Goal: Participate in discussion

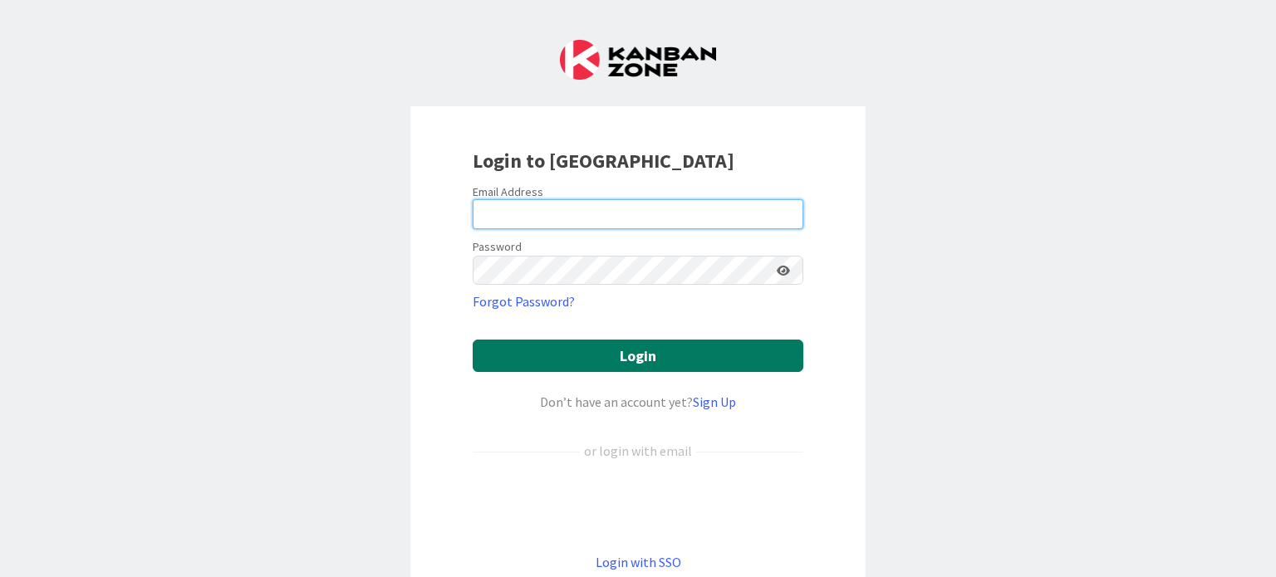
type input "[EMAIL_ADDRESS][DOMAIN_NAME]"
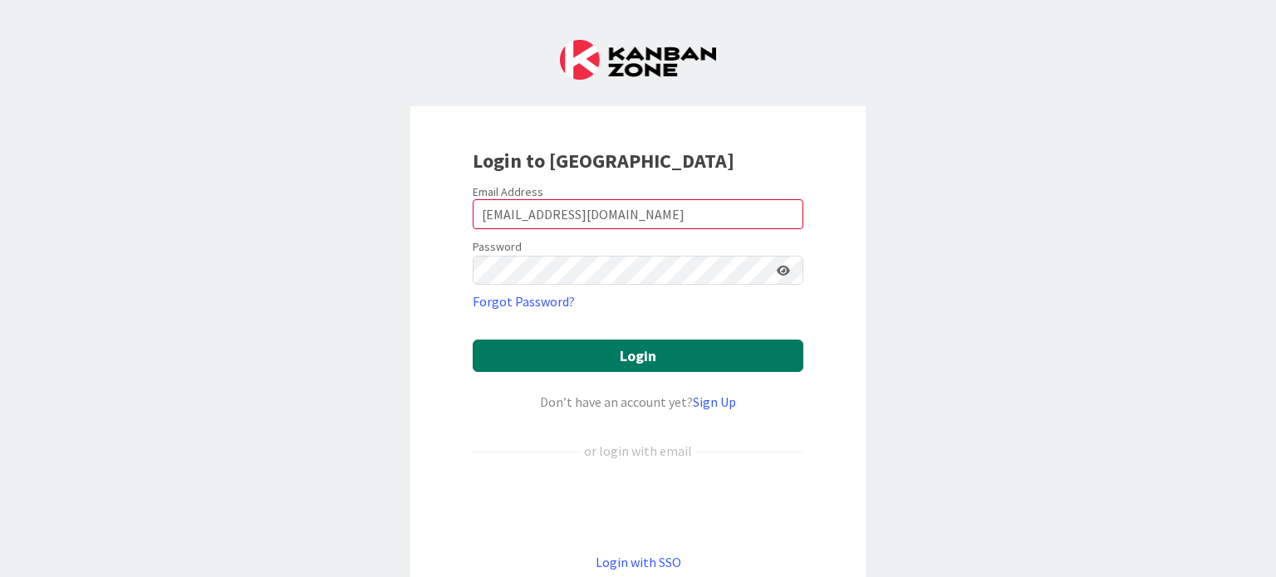
click at [593, 361] on button "Login" at bounding box center [638, 356] width 331 height 32
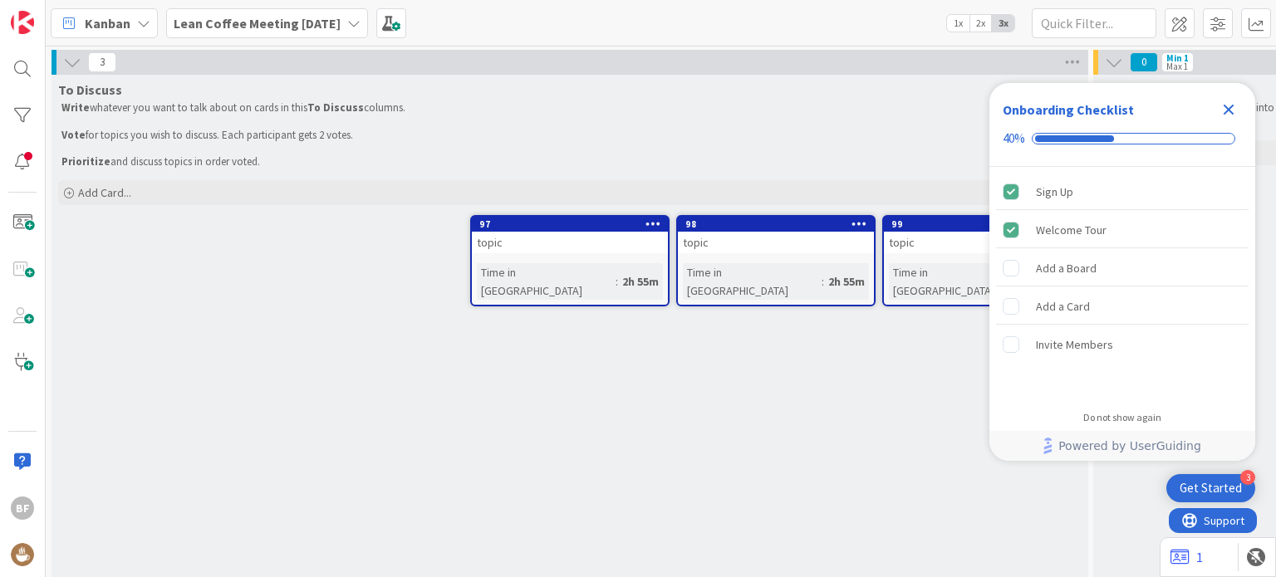
click at [330, 29] on b "Lean Coffee Meeting [DATE]" at bounding box center [257, 23] width 167 height 17
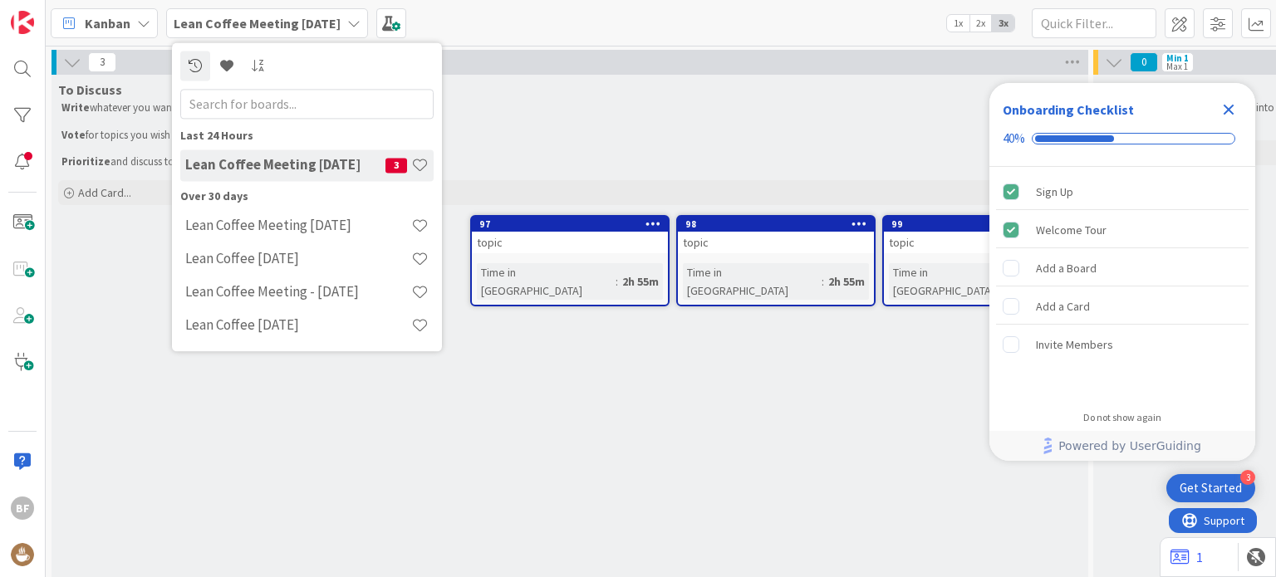
click at [359, 168] on h4 "Lean Coffee Meeting [DATE]" at bounding box center [285, 165] width 200 height 17
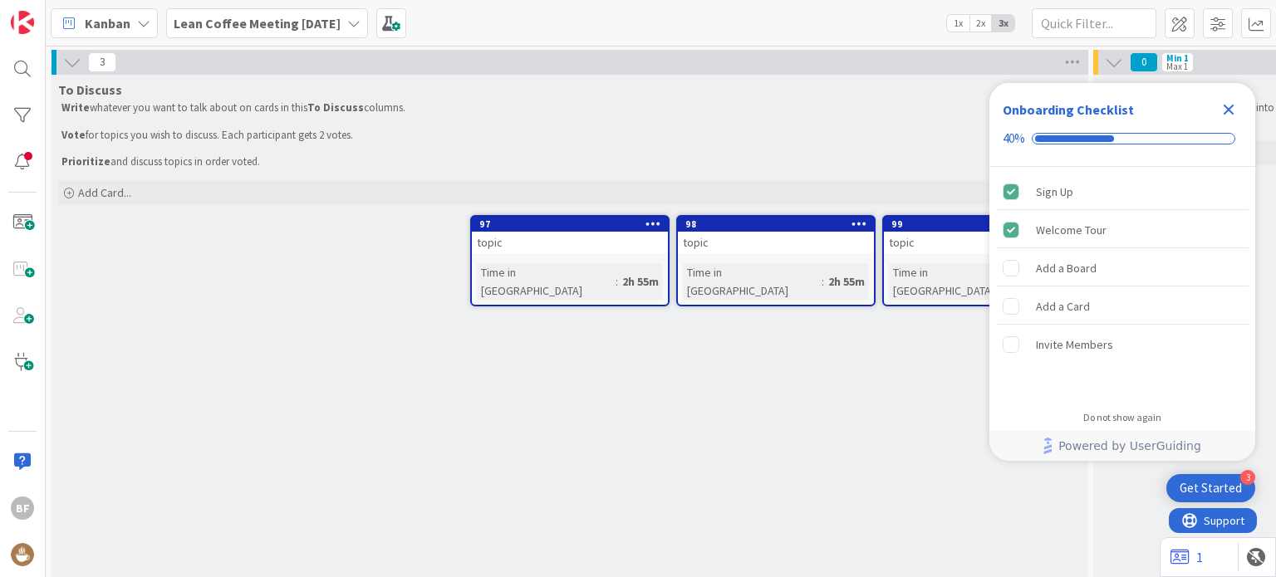
click at [1233, 120] on div "Close Checklist" at bounding box center [1228, 109] width 27 height 27
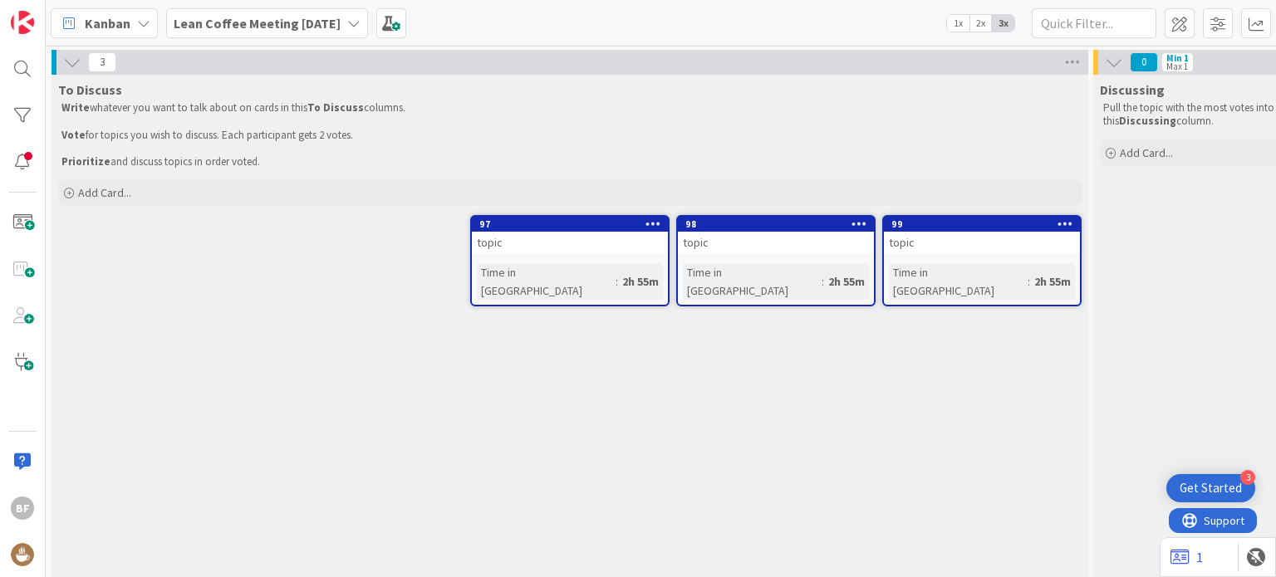
click at [1224, 484] on div "Get Started" at bounding box center [1211, 488] width 62 height 17
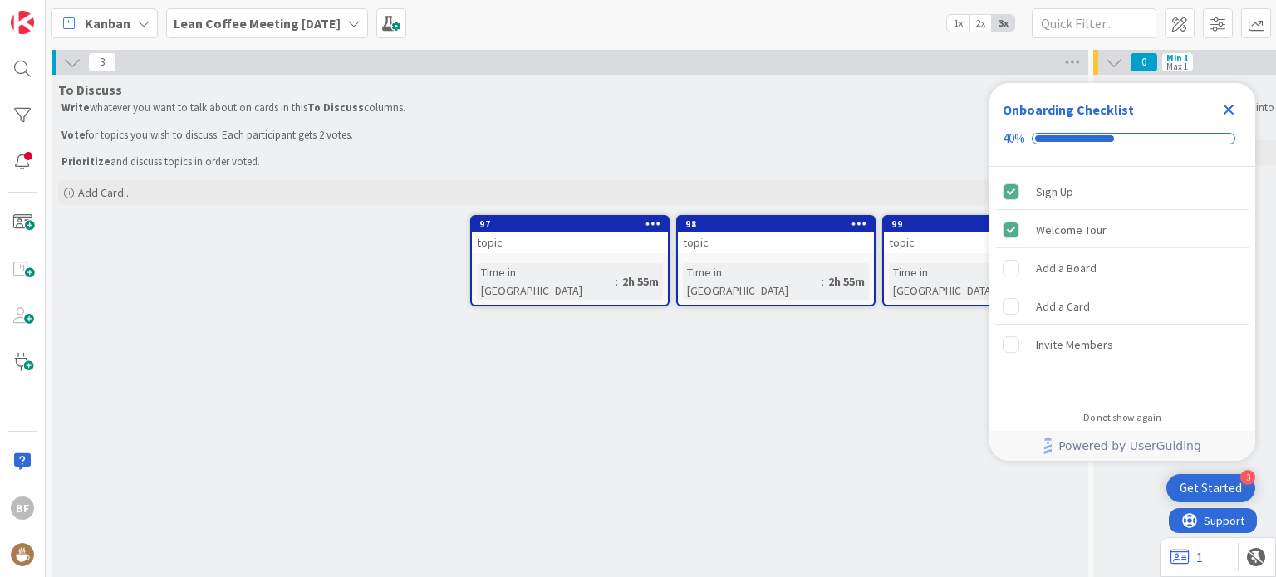
click at [1232, 104] on icon "Close Checklist" at bounding box center [1229, 110] width 20 height 20
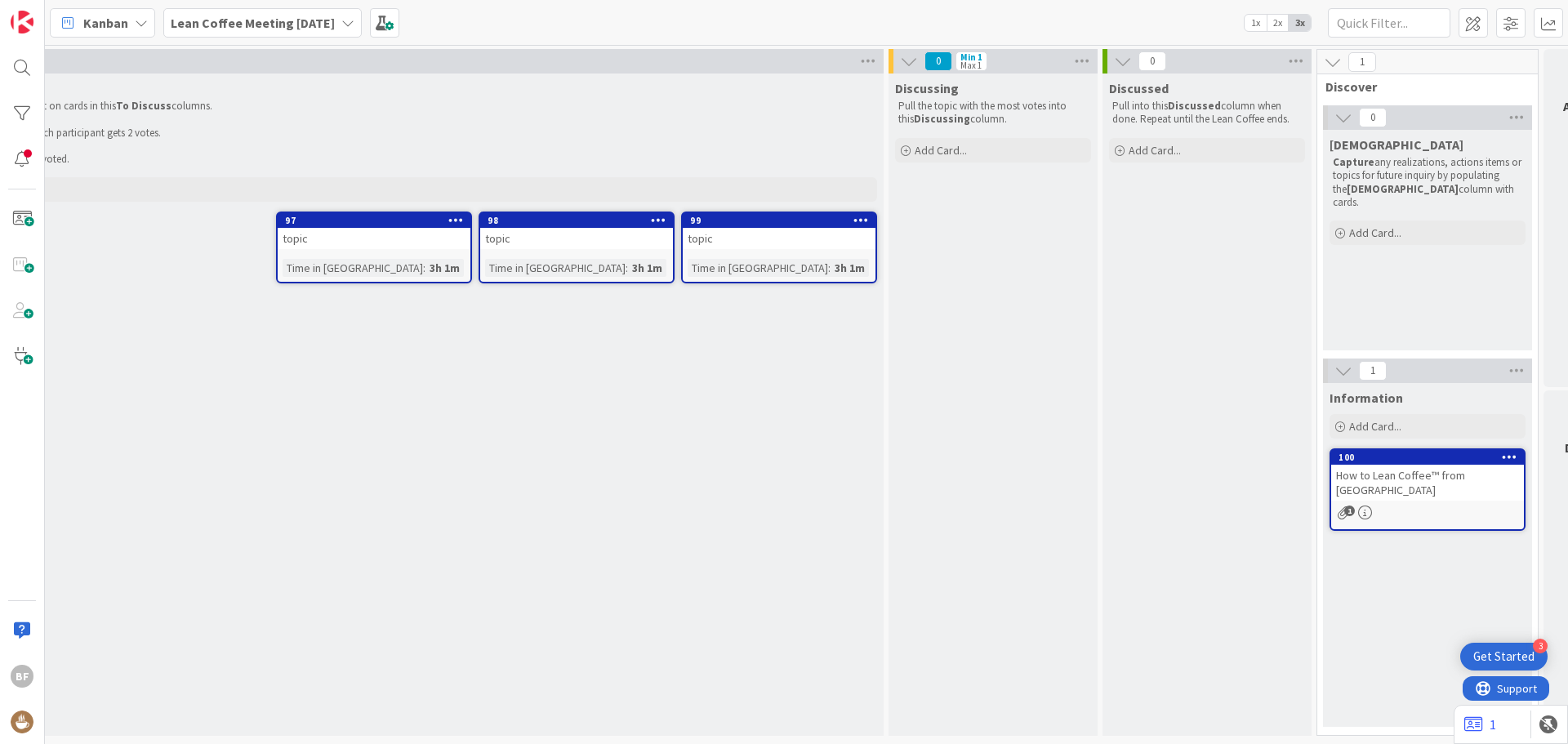
scroll to position [0, 188]
click at [1253, 566] on icon at bounding box center [1473, 723] width 19 height 17
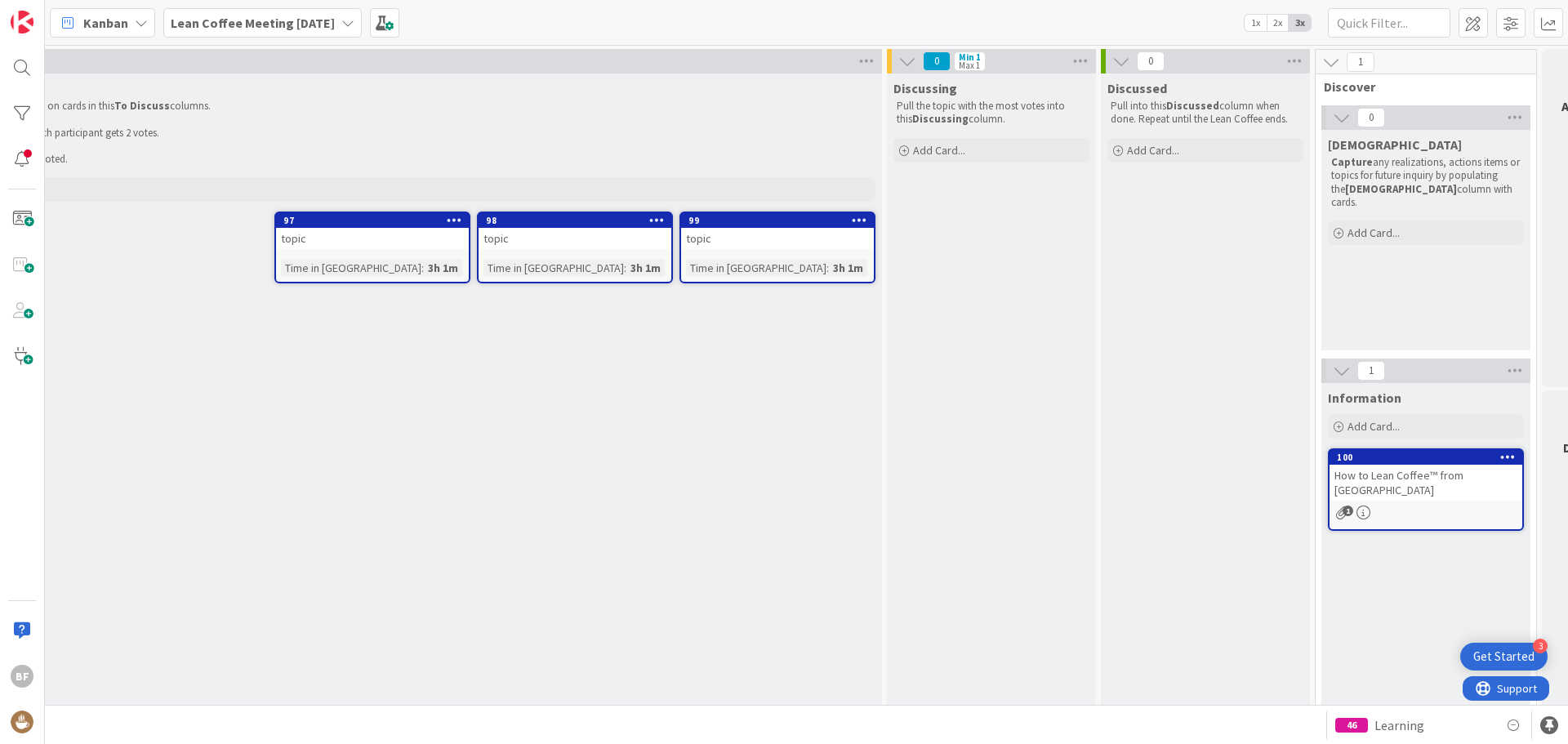
scroll to position [0, 0]
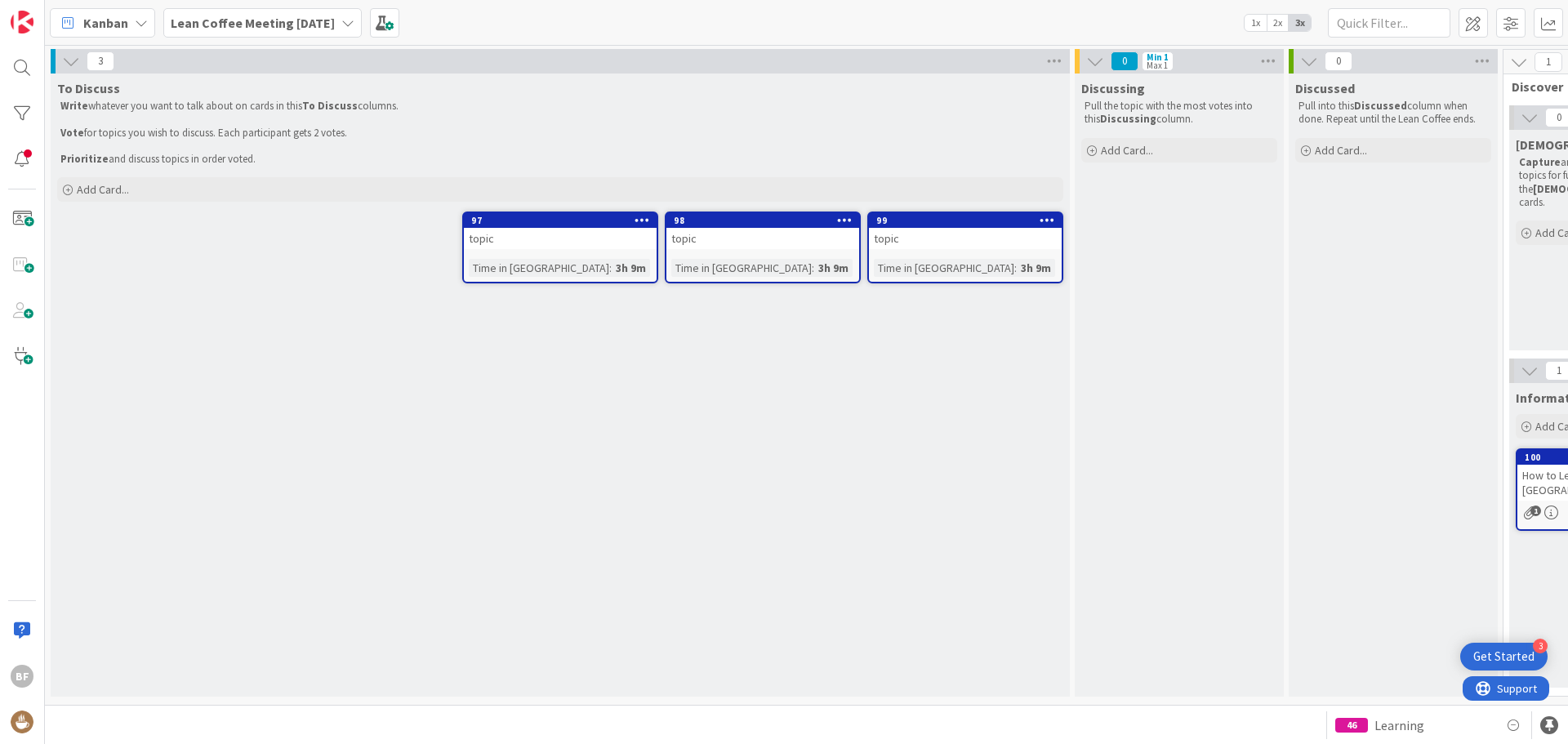
click at [311, 22] on b "Lean Coffee Meeting [DATE]" at bounding box center [253, 23] width 164 height 17
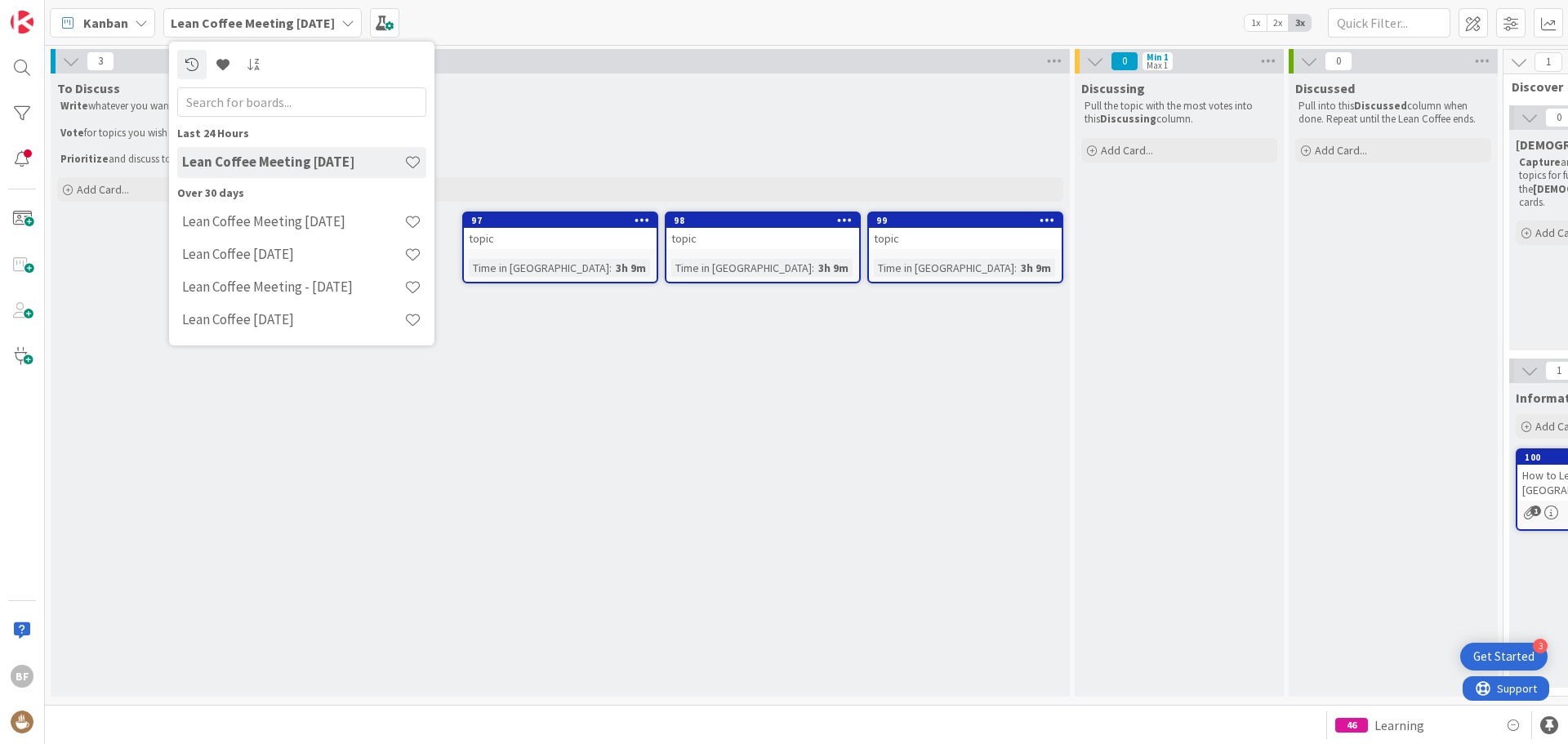
click at [301, 165] on h4 "Lean Coffee Meeting [DATE]" at bounding box center [293, 161] width 222 height 17
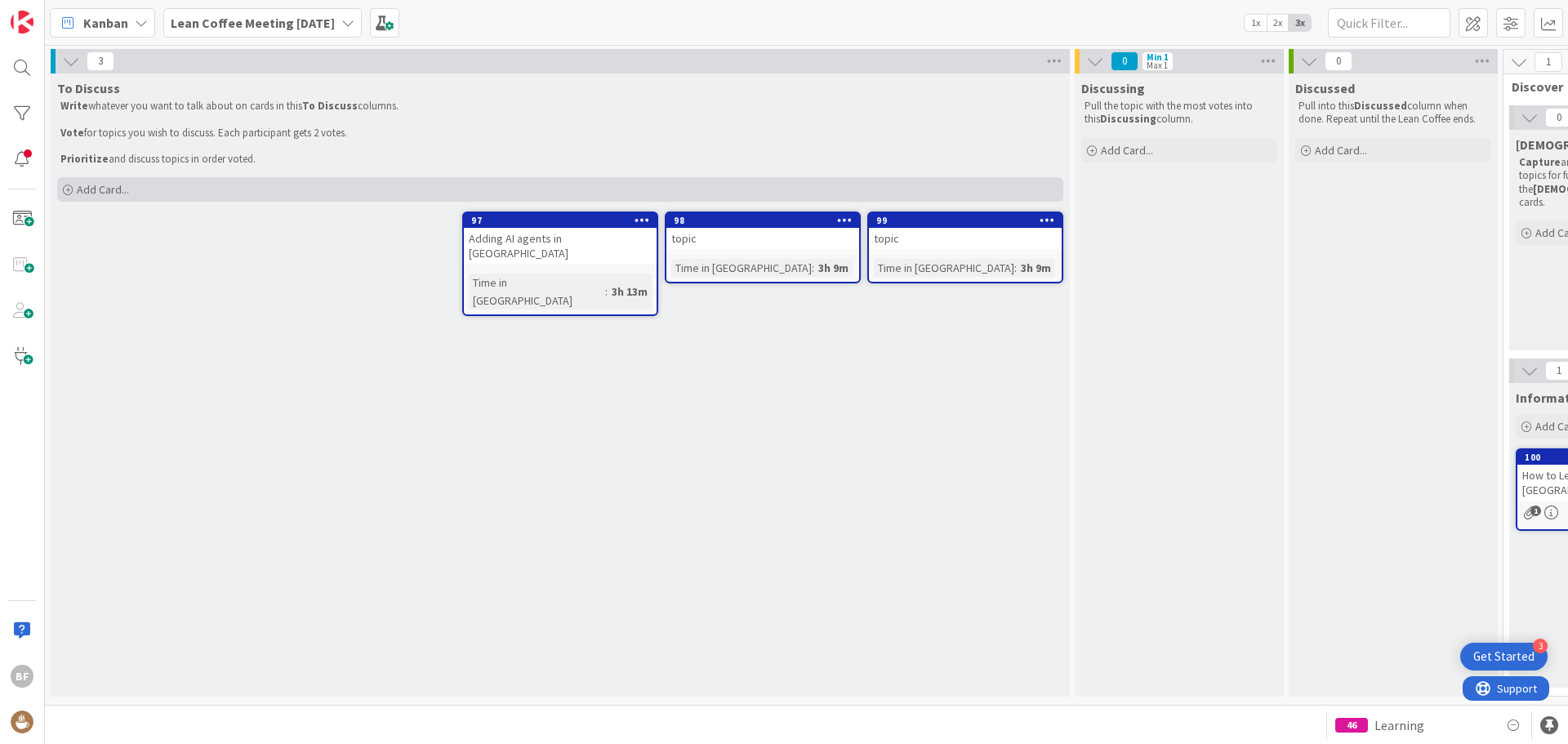
drag, startPoint x: 85, startPoint y: 190, endPoint x: 98, endPoint y: 199, distance: 15.8
click at [85, 190] on span "Add Card..." at bounding box center [102, 189] width 52 height 15
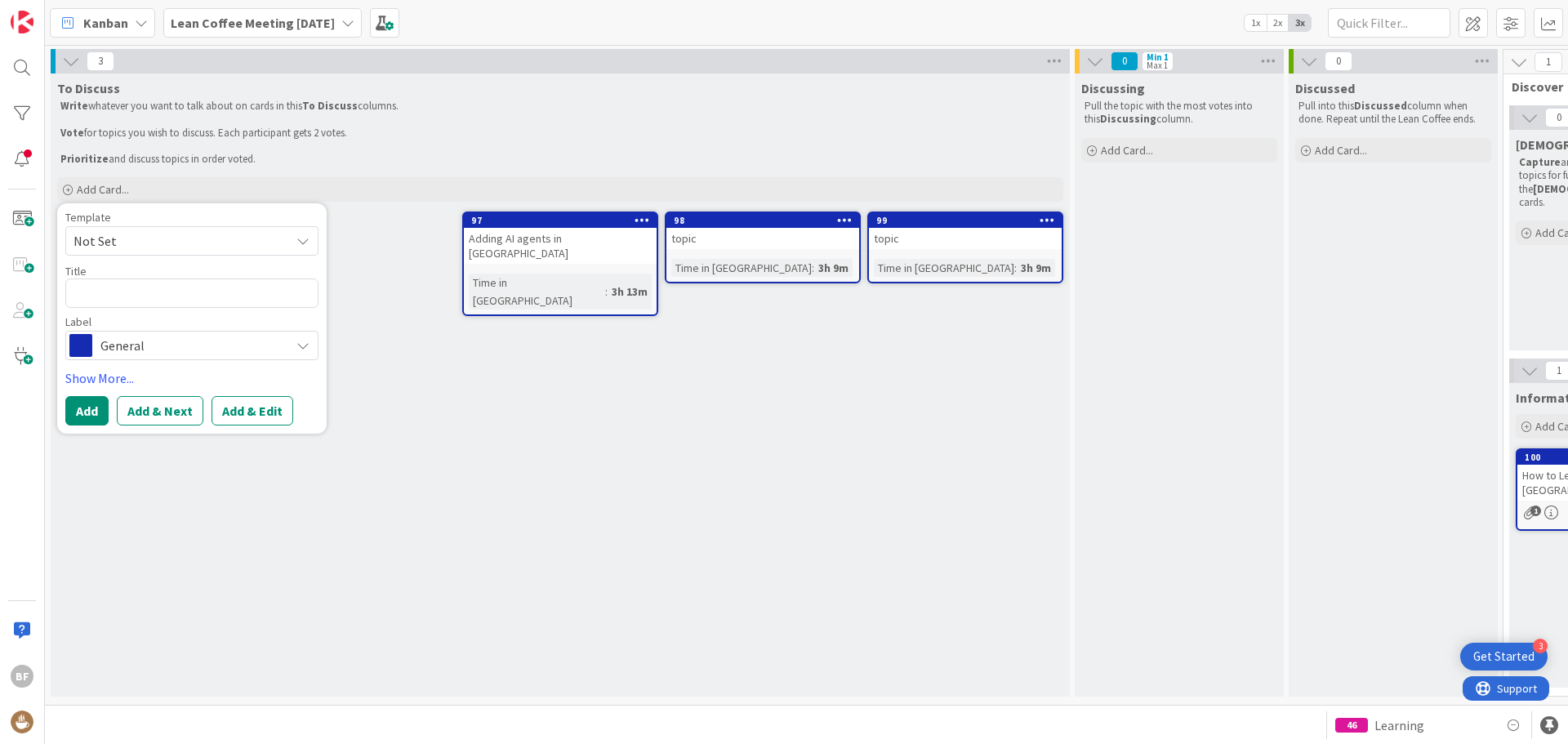
type textarea "x"
type textarea "C"
type textarea "x"
type textarea "Ch"
type textarea "x"
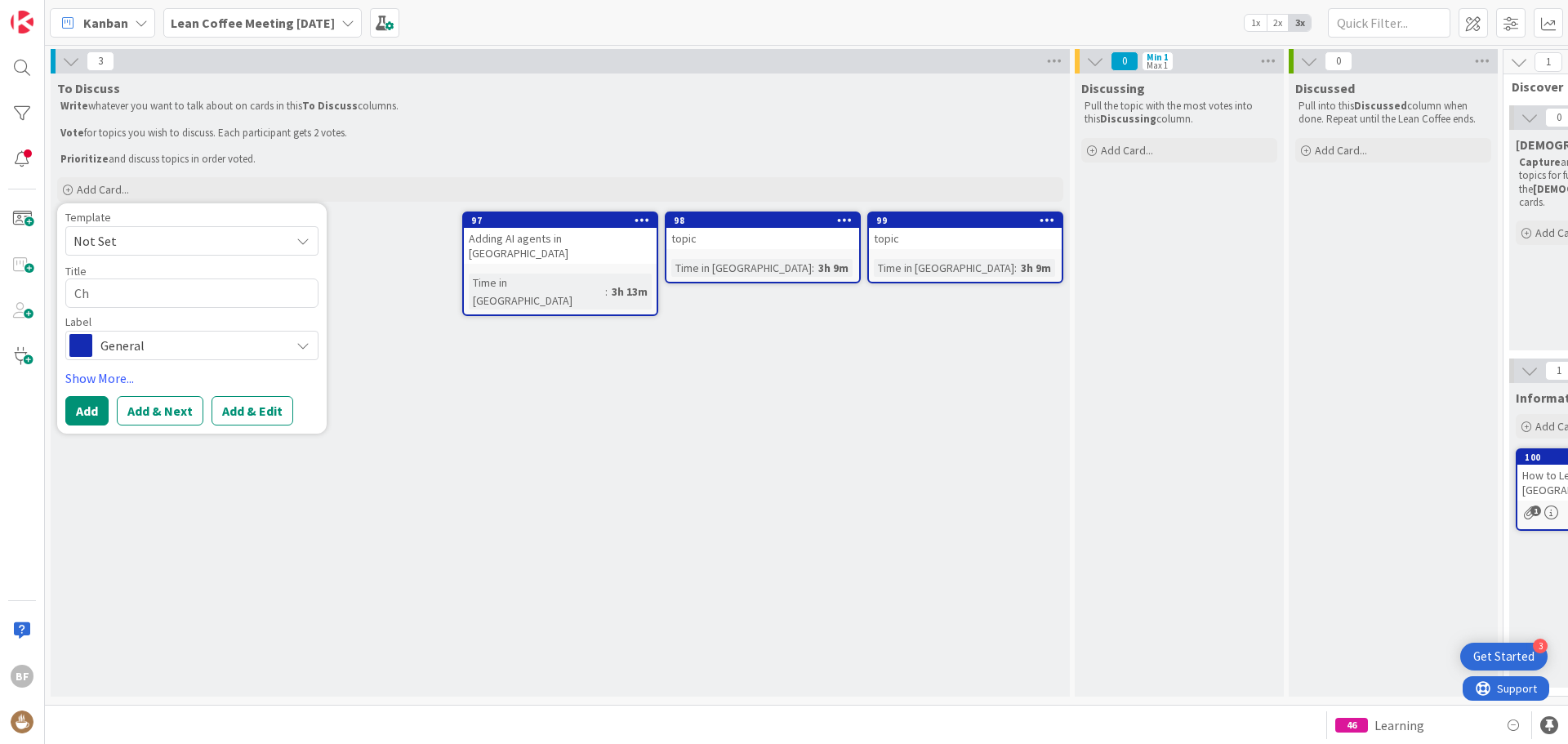
type textarea "Cho"
type textarea "x"
type textarea "Choo"
type textarea "x"
type textarea "Choos"
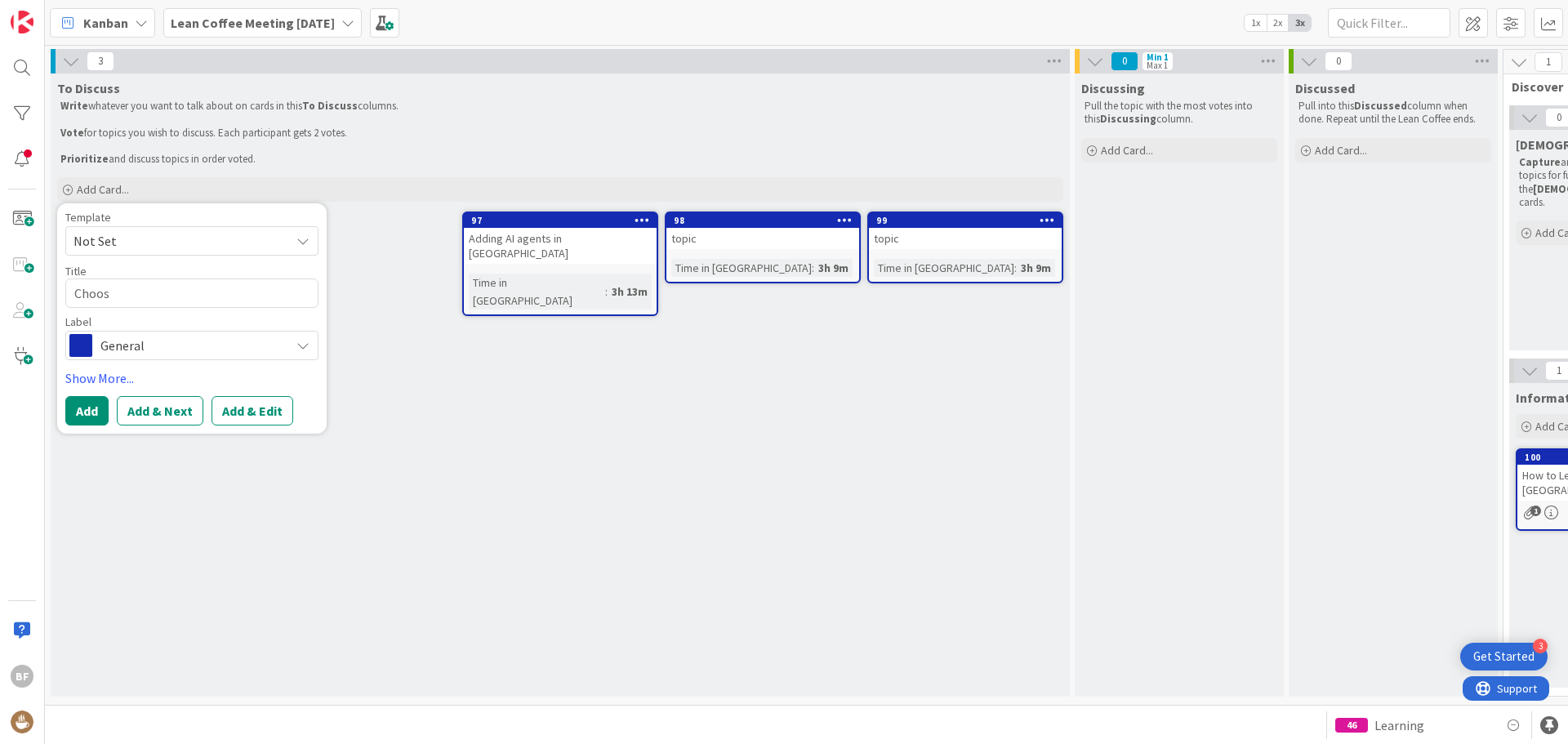
type textarea "x"
type textarea "Choosi"
type textarea "x"
type textarea "Choosing"
type textarea "x"
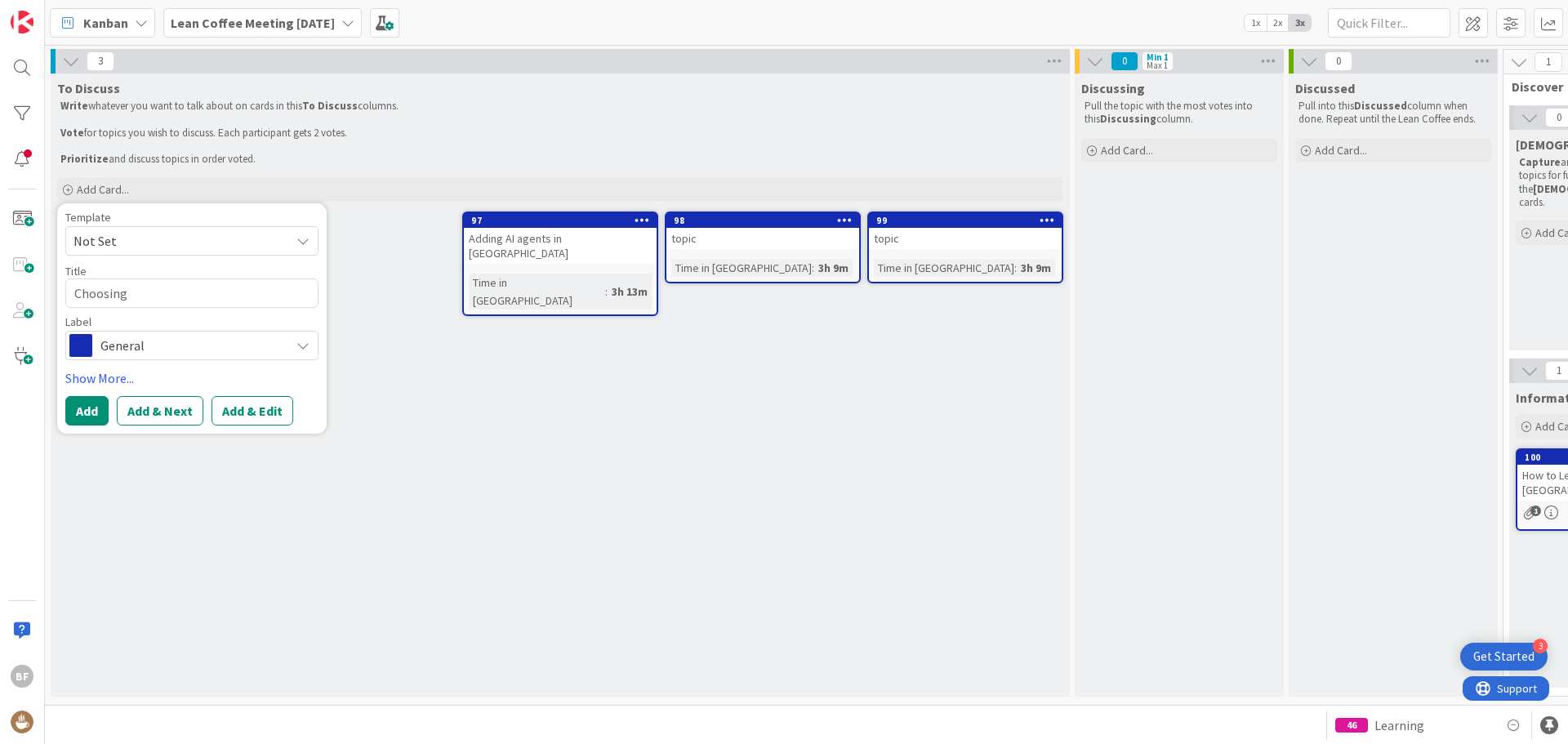
type textarea "Choosing"
type textarea "x"
type textarea "Choosing A"
type textarea "x"
type textarea "Choosing AI"
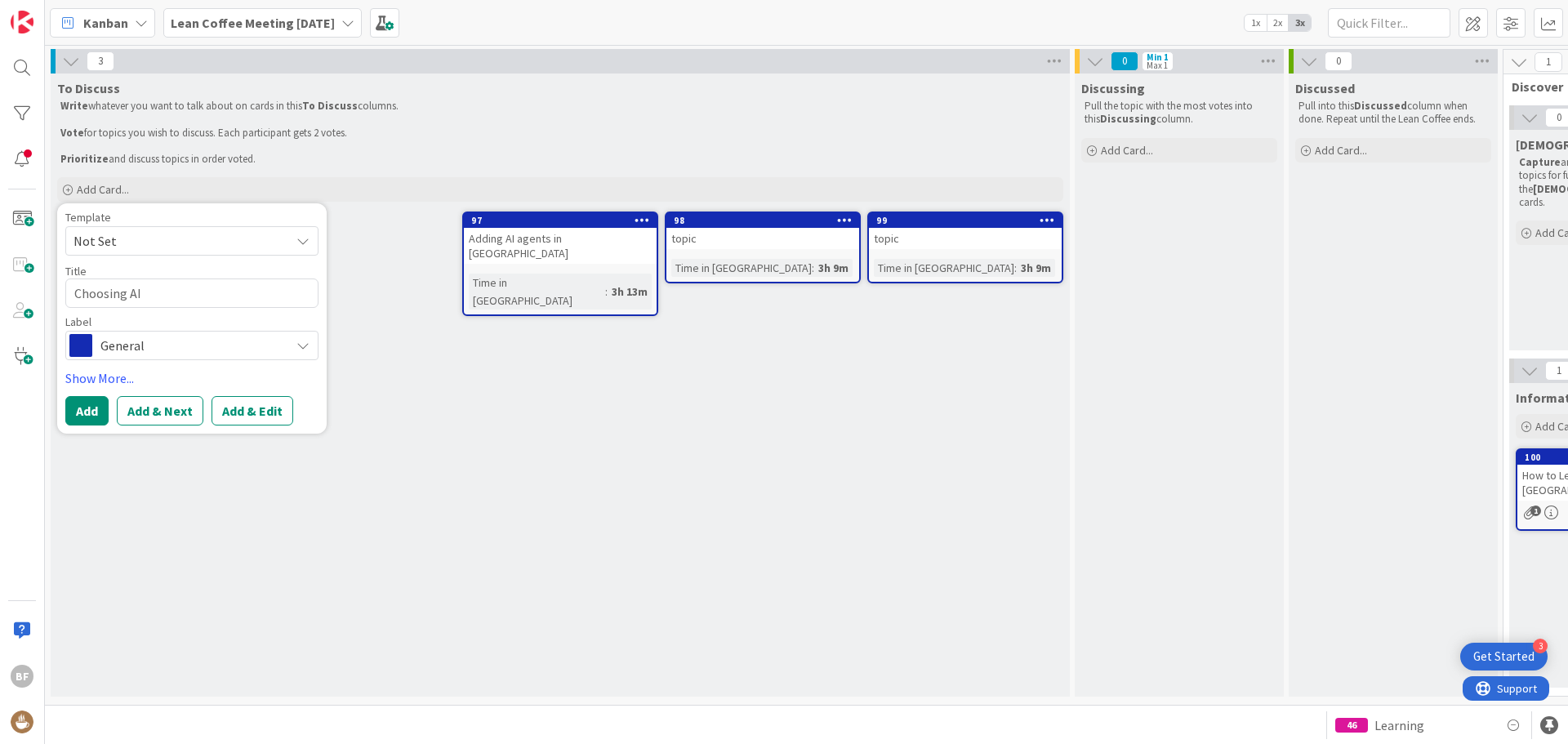
type textarea "x"
type textarea "Choosing AI"
type textarea "x"
type textarea "Choosing AI AU"
type textarea "x"
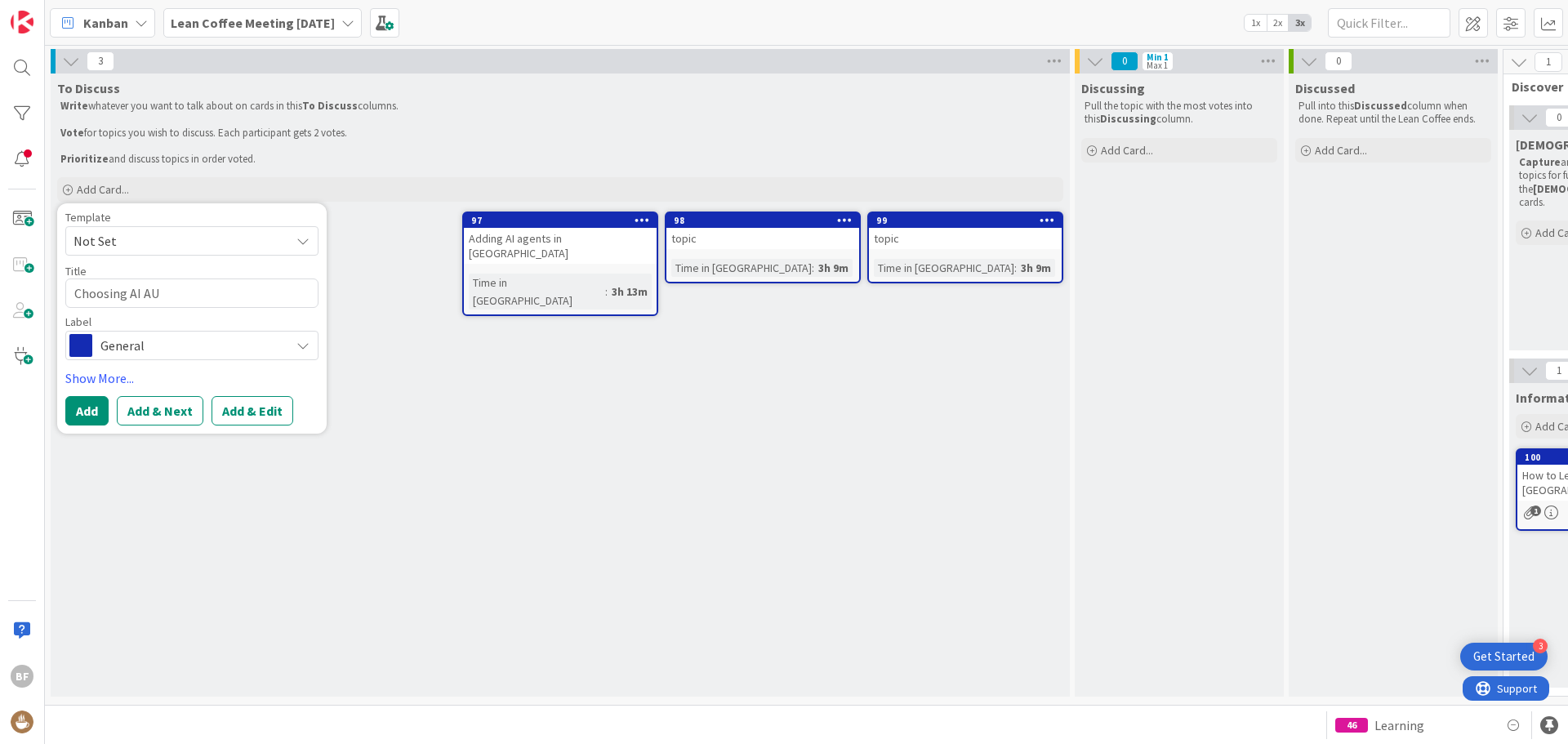
type textarea "Choosing AI AUt"
type textarea "x"
type textarea "Choosing AI AUto"
type textarea "x"
type textarea "Choosing AI AUt"
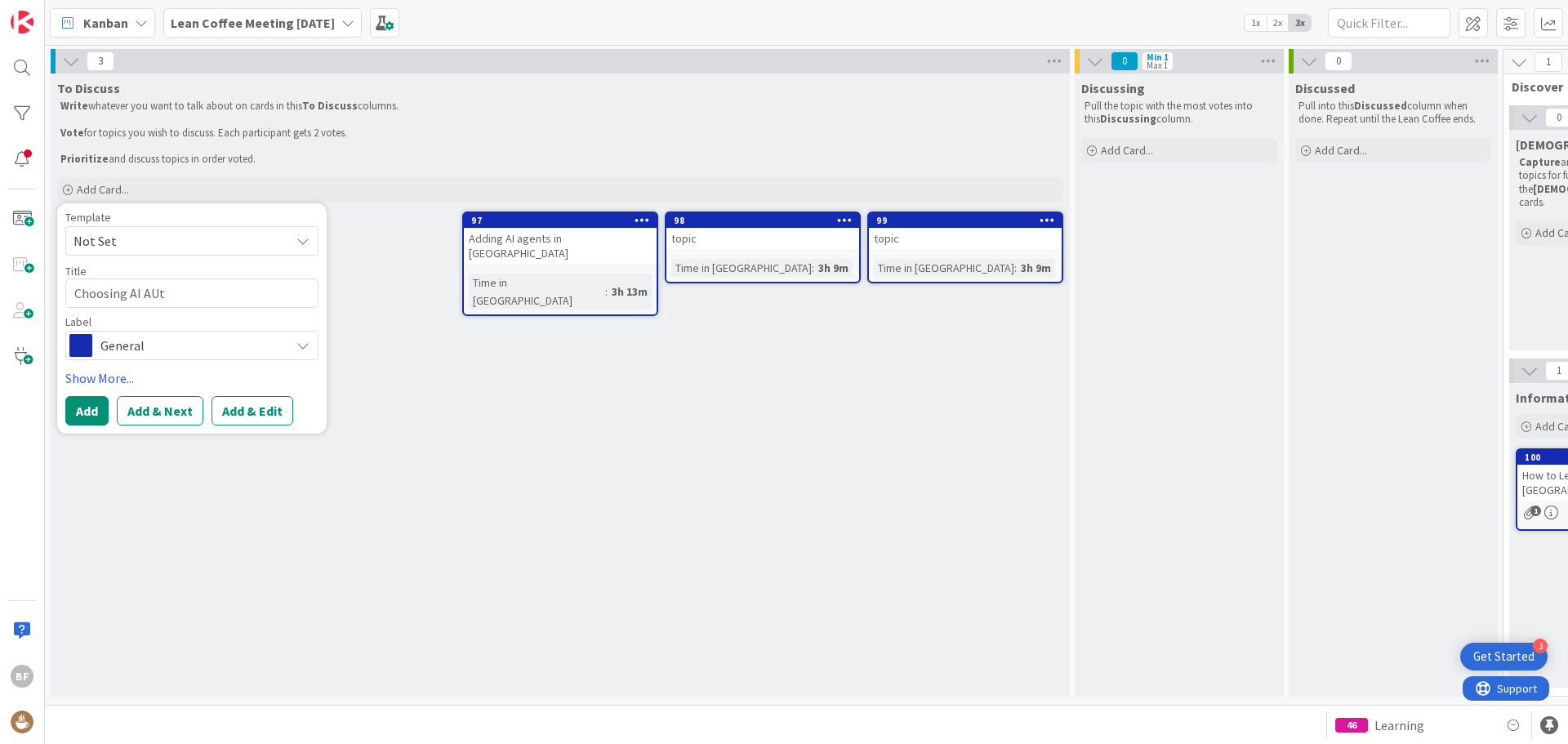
type textarea "x"
type textarea "Choosing AI AU"
type textarea "x"
type textarea "Choosing AI A"
type textarea "x"
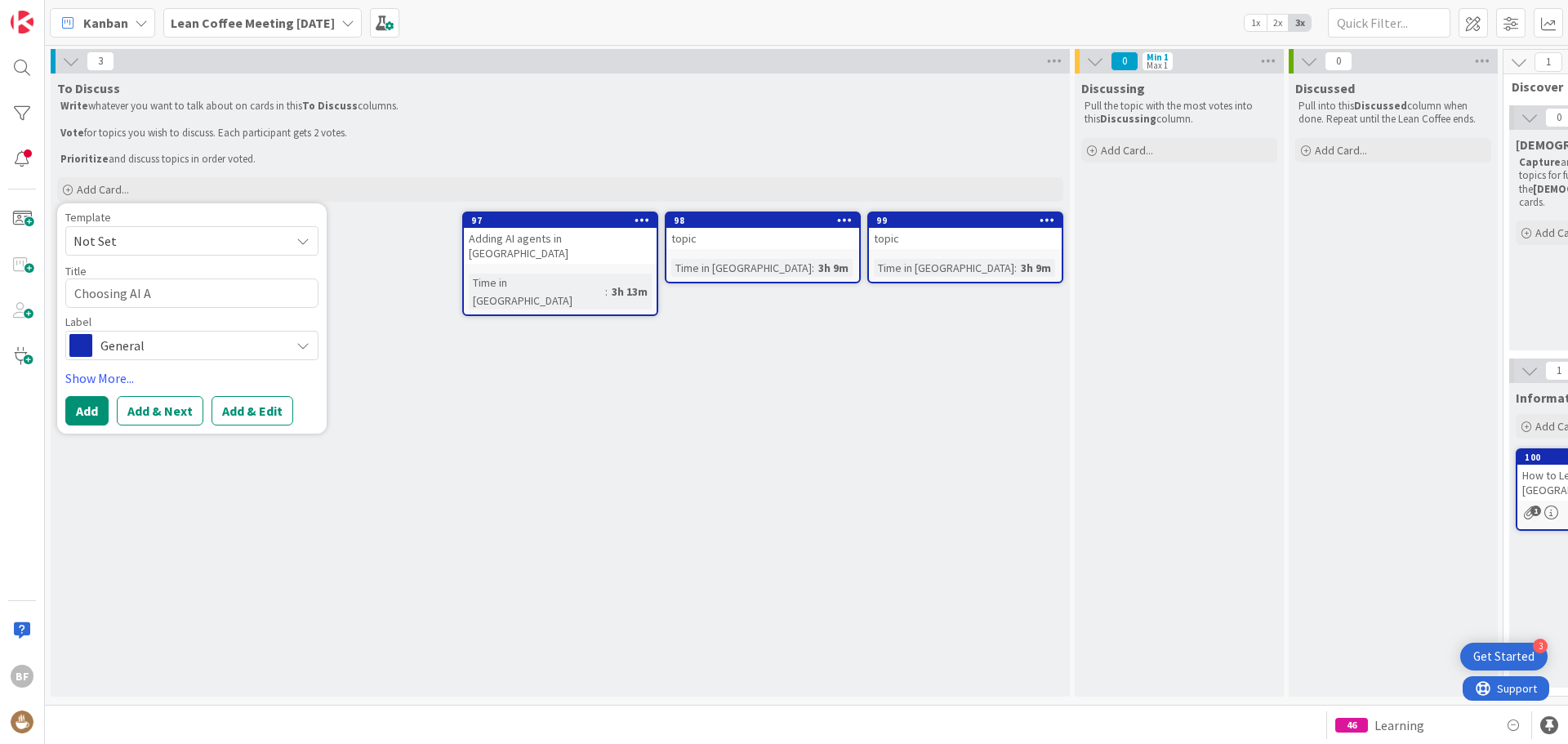
type textarea "Choosing AI Au"
type textarea "x"
type textarea "Choosing AI Aut"
type textarea "x"
type textarea "Choosing AI Auto"
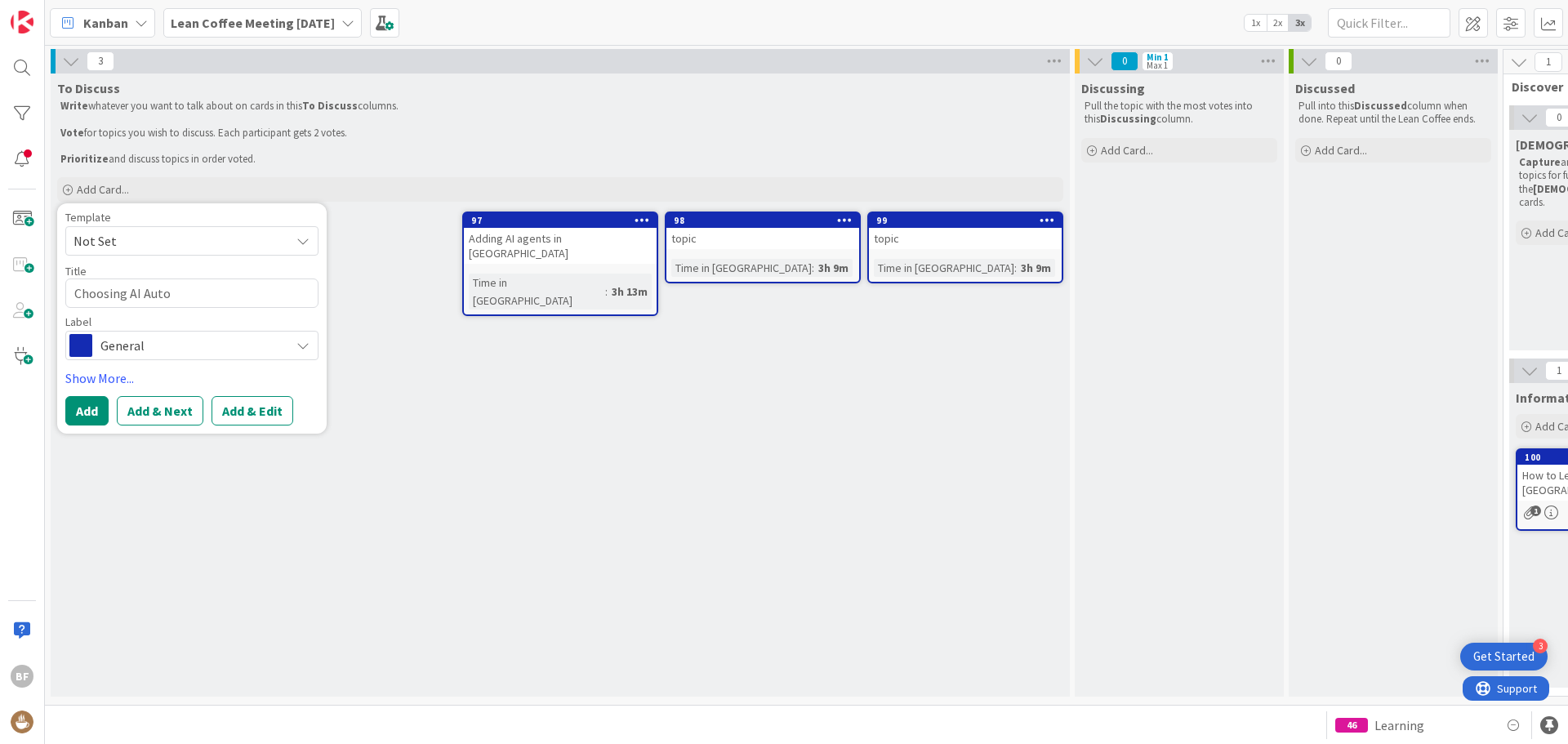
type textarea "x"
type textarea "Choosing AI Autom"
type textarea "x"
type textarea "Choosing AI Automa"
type textarea "x"
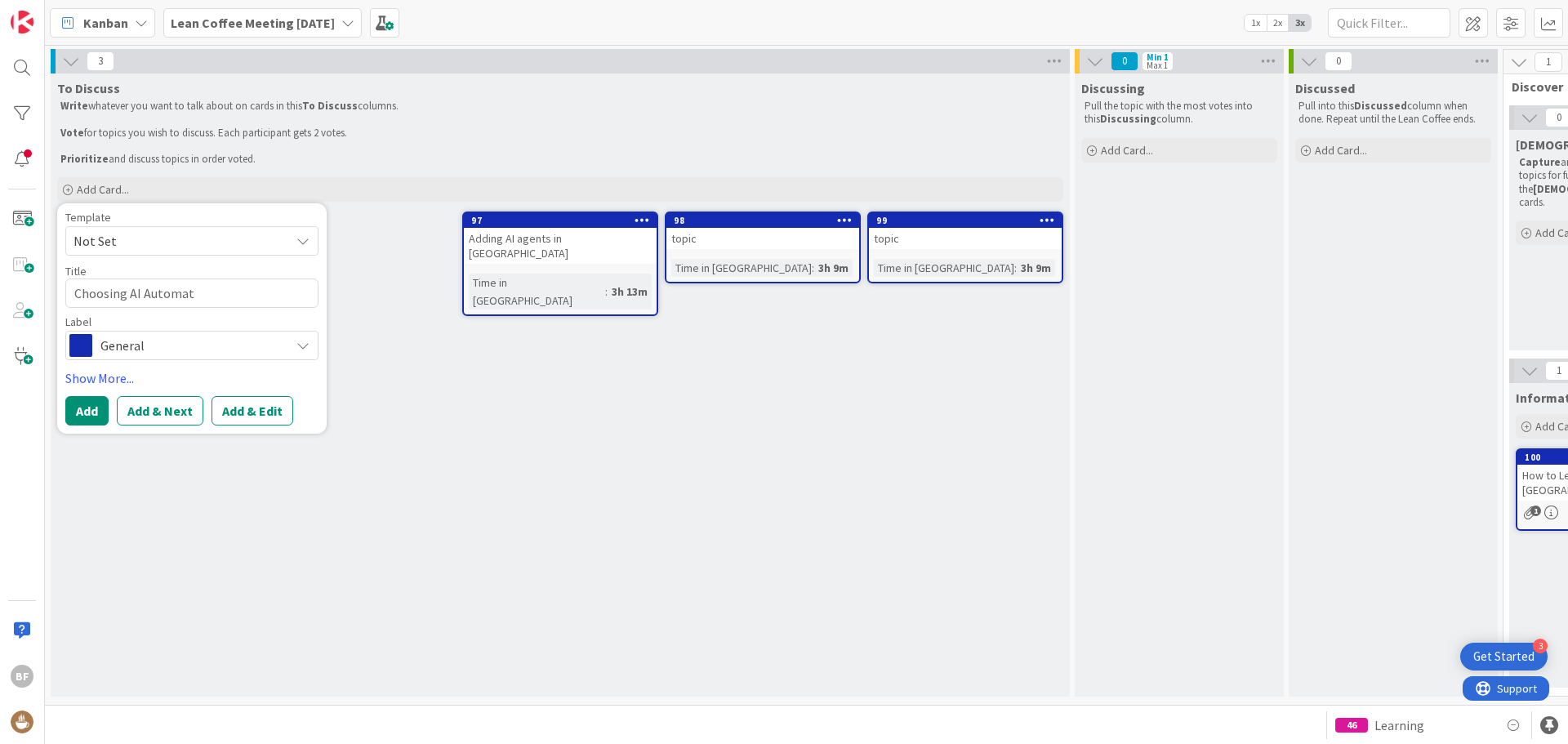
type textarea "Choosing AI Automati"
type textarea "x"
type textarea "Choosing AI Automatio"
type textarea "x"
type textarea "Choosing AI Automation"
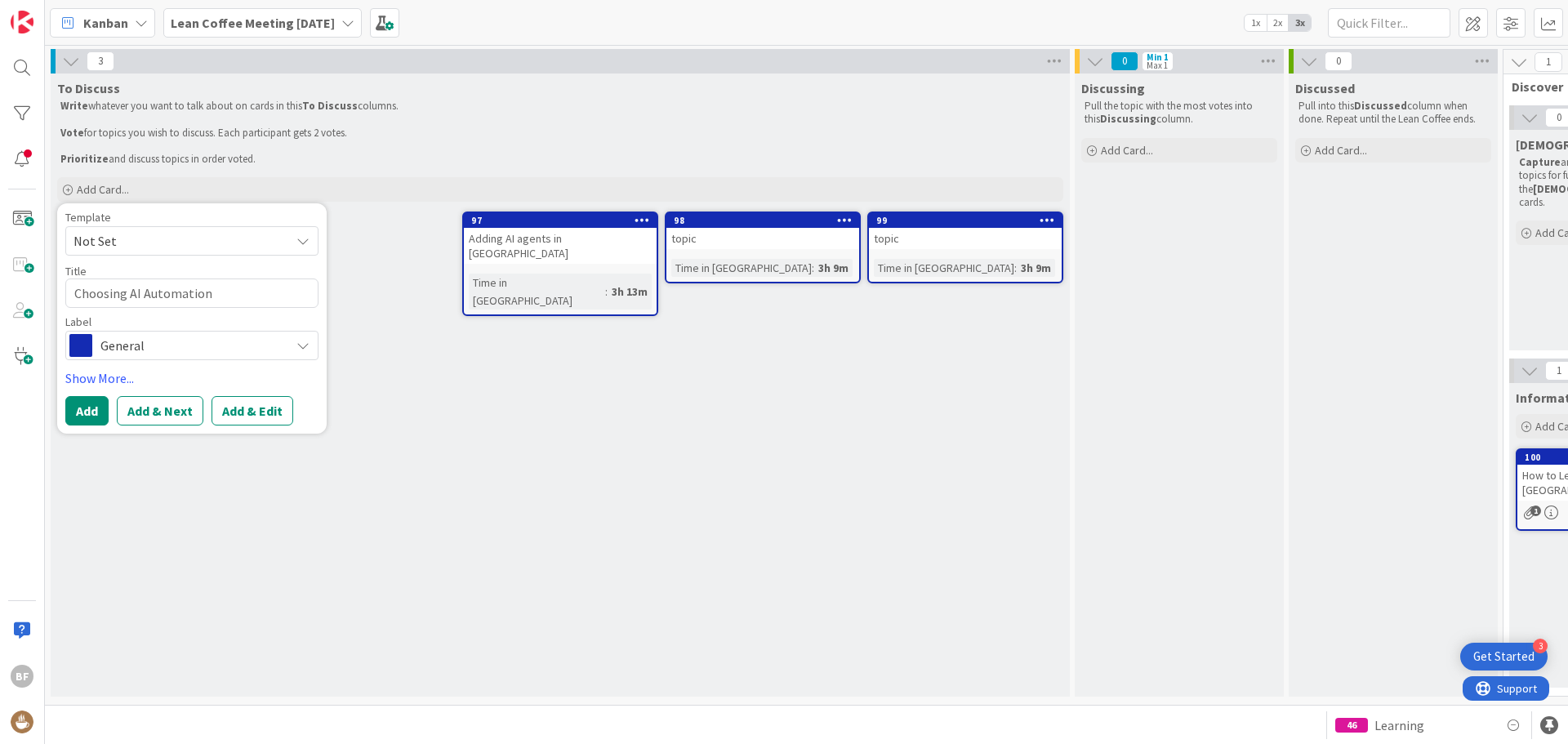
type textarea "x"
type textarea "Choosing AI Automation"
type textarea "x"
type textarea "Choosing AI Automation C"
type textarea "x"
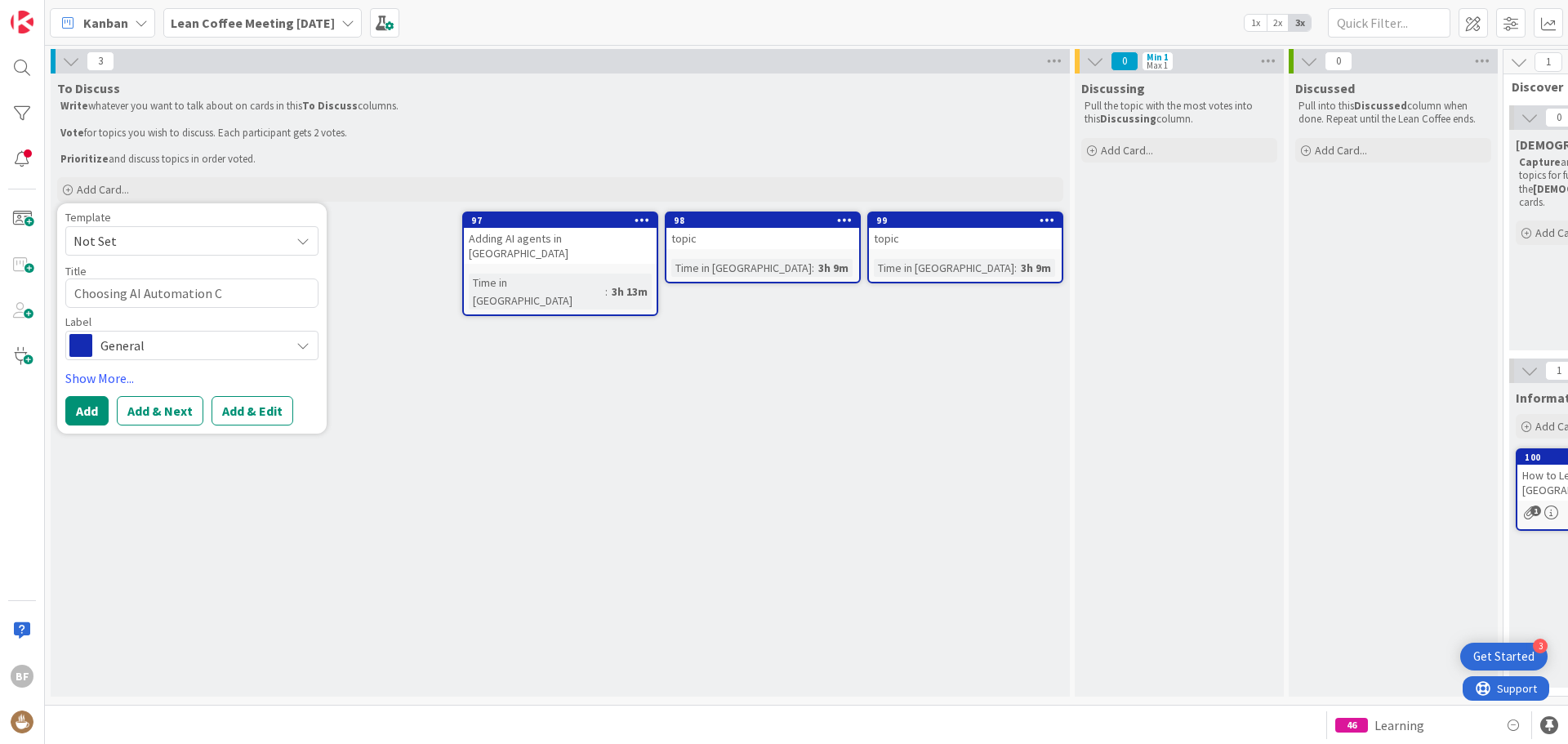
type textarea "Choosing AI Automation Cr"
type textarea "x"
type textarea "Choosing AI Automation Cre"
type textarea "x"
type textarea "Choosing AI Automation Crea"
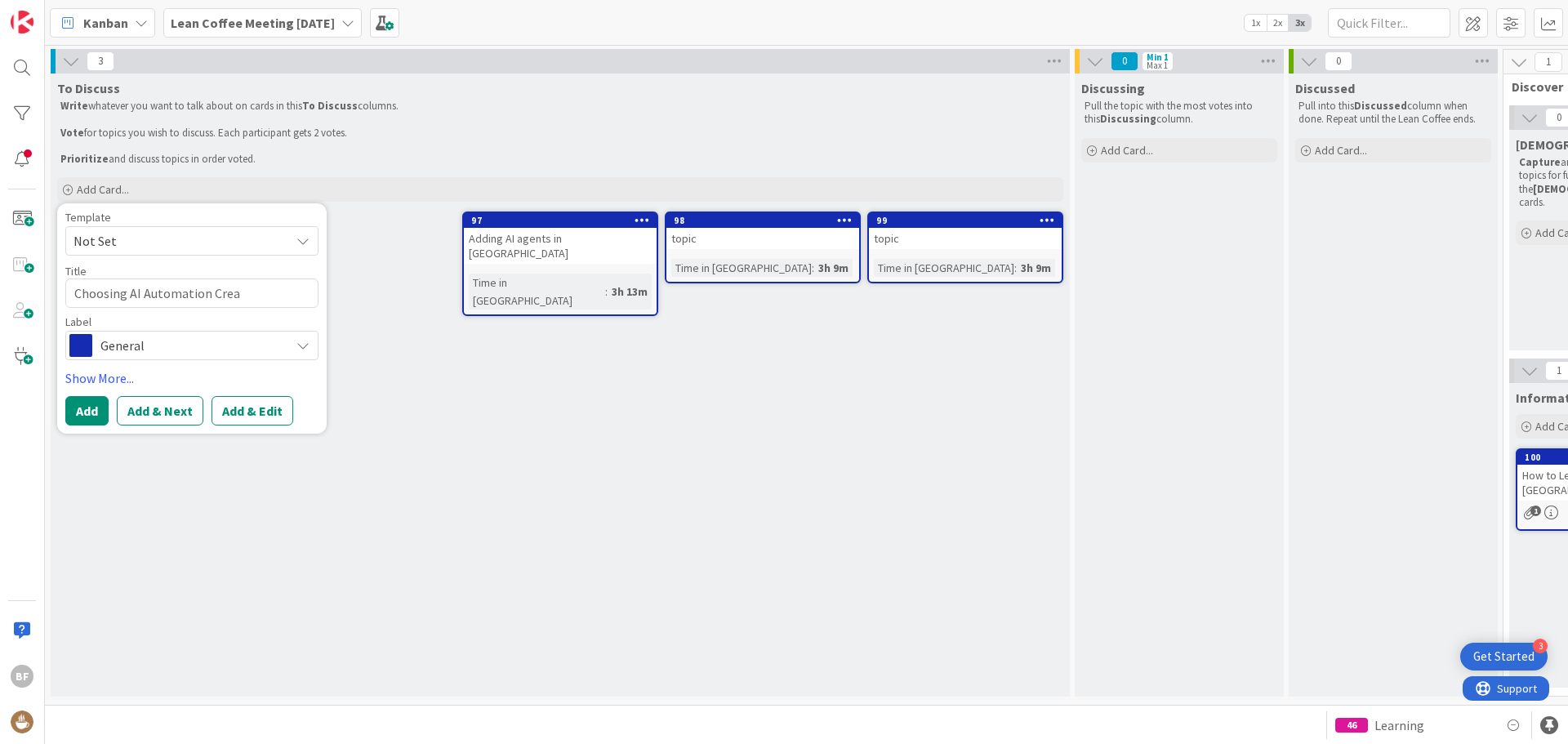
type textarea "x"
type textarea "Choosing AI Automation Creat"
type textarea "x"
type textarea "Choosing AI Automation Creator"
type textarea "x"
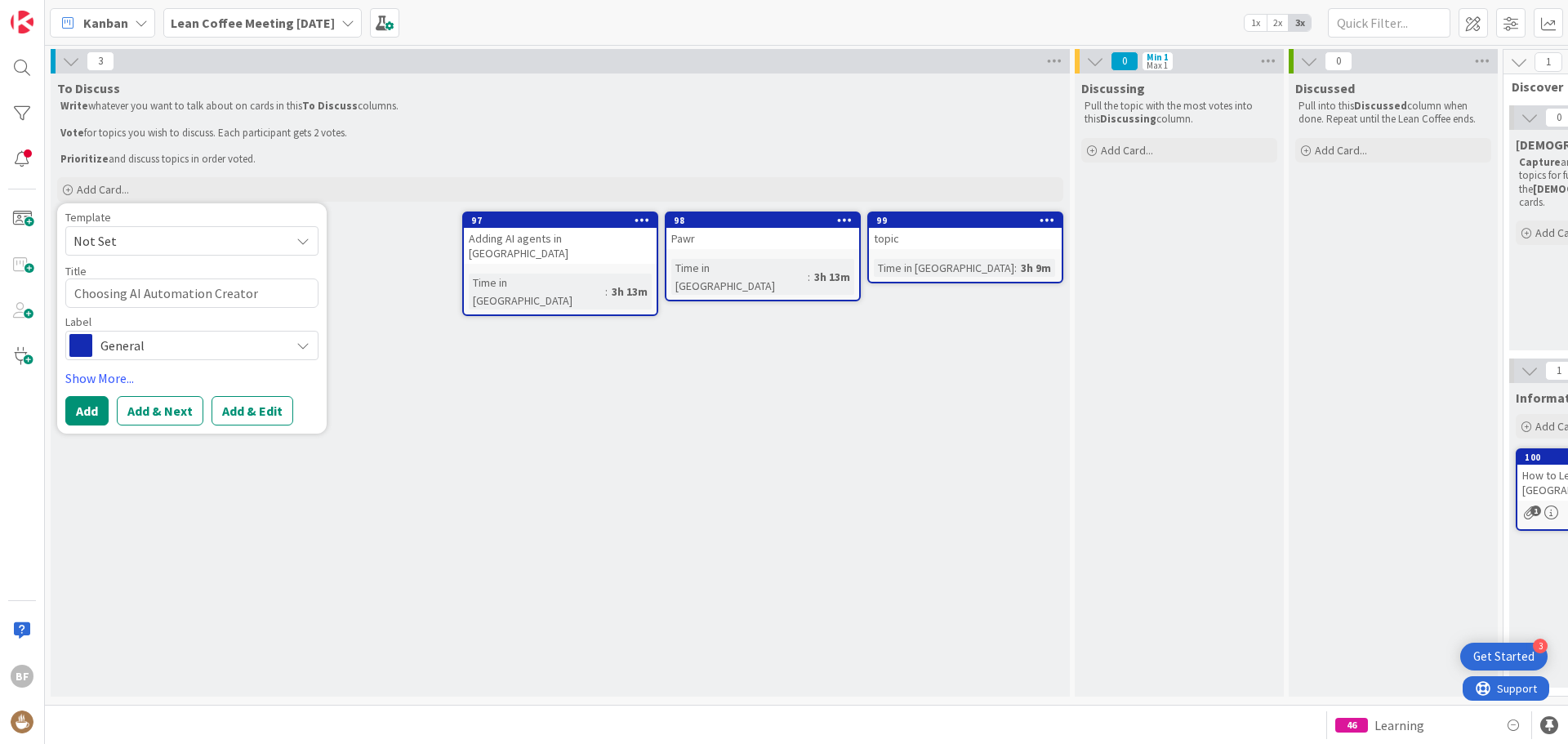
type textarea "Choosing AI Automation Creator/"
type textarea "x"
type textarea "Choosing AI Automation Creator/S"
type textarea "x"
type textarea "Choosing AI Automation Creator/Sa"
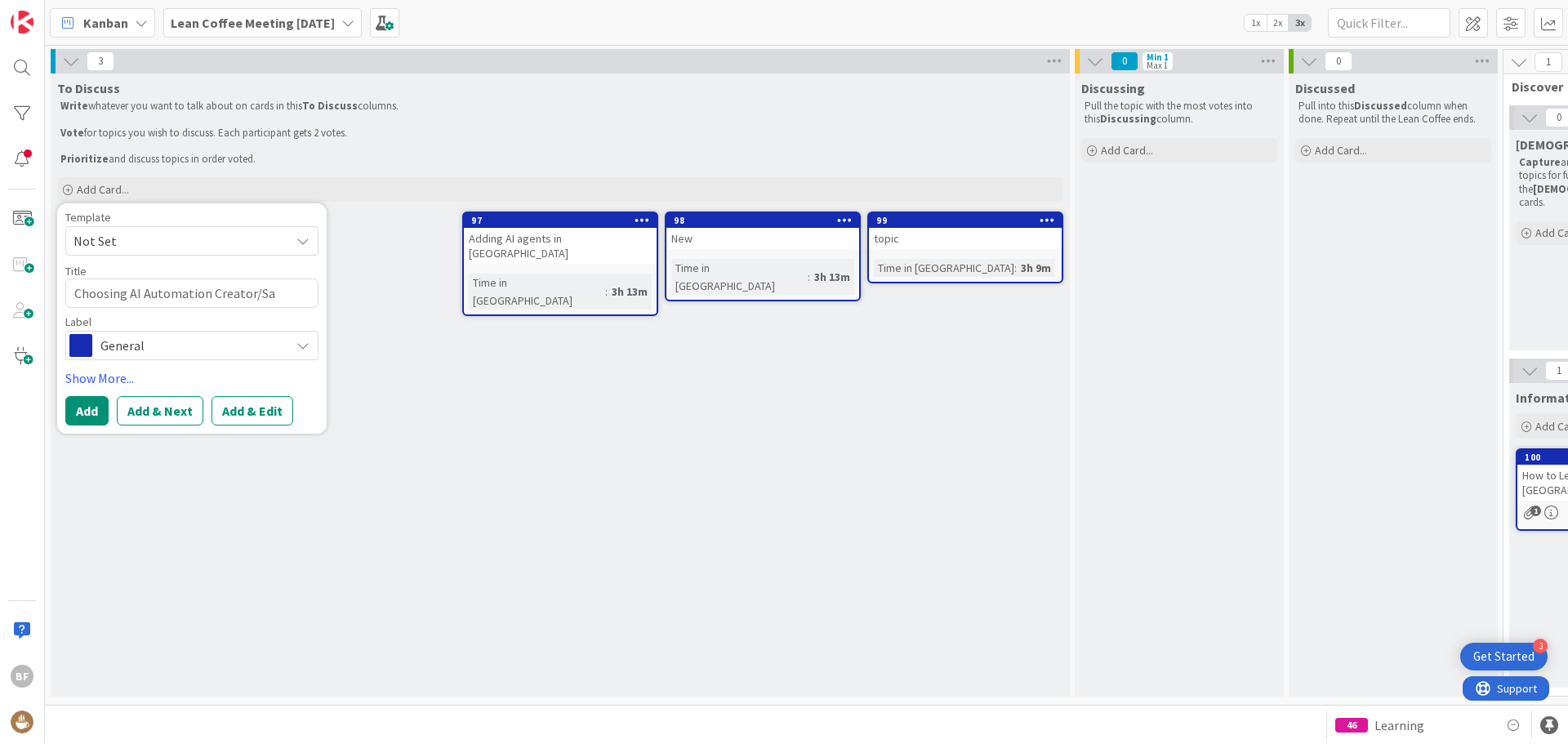
type textarea "x"
type textarea "Choosing AI Automation Creator/Saa"
type textarea "x"
type textarea "Choosing AI Automation Creator/SaaS"
type textarea "x"
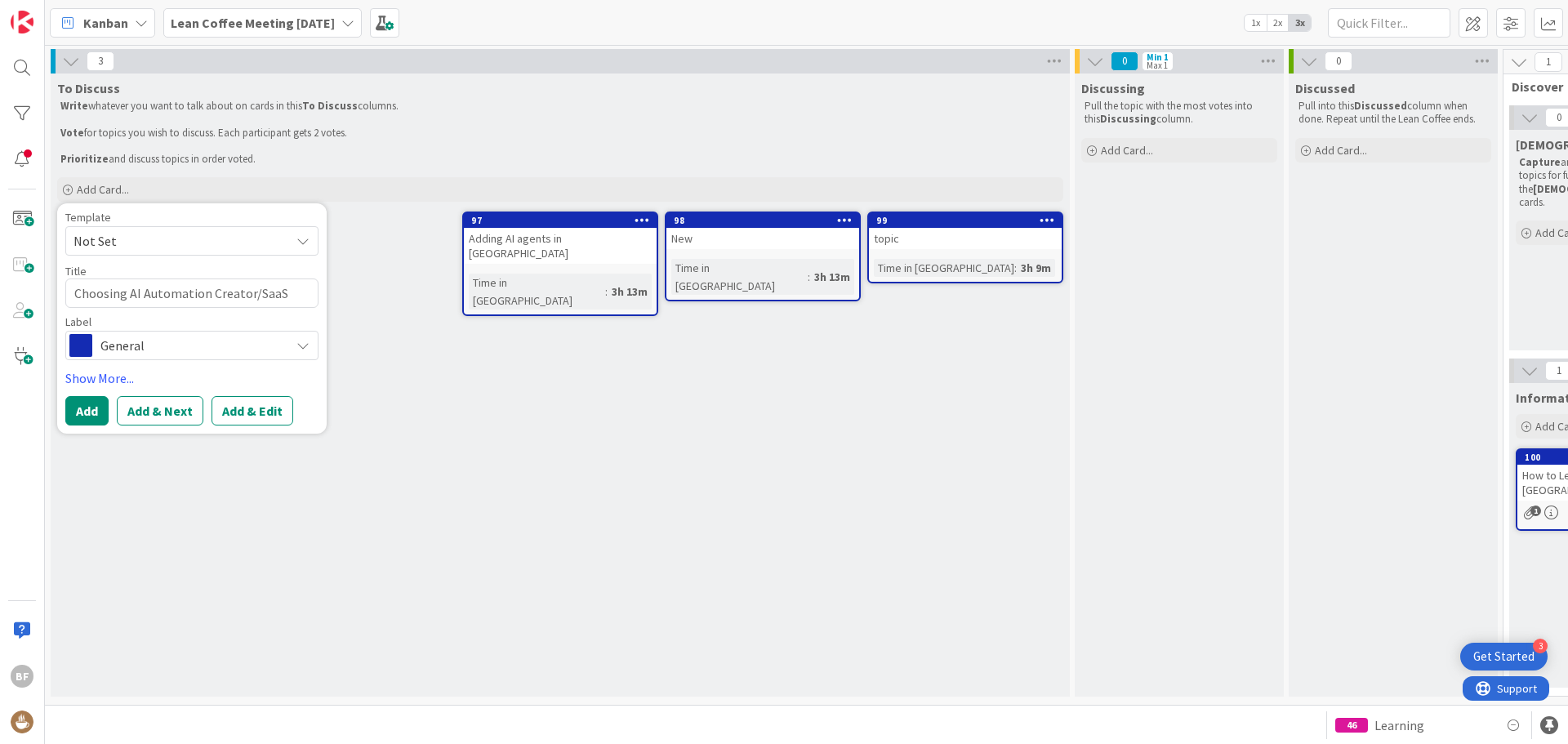
type textarea "Choosing AI Automation Creator/SaaS"
type textarea "x"
type textarea "Choosing AI Automation Creator/SaaS l"
type textarea "x"
type textarea "Choosing AI Automation Creator/SaaS li"
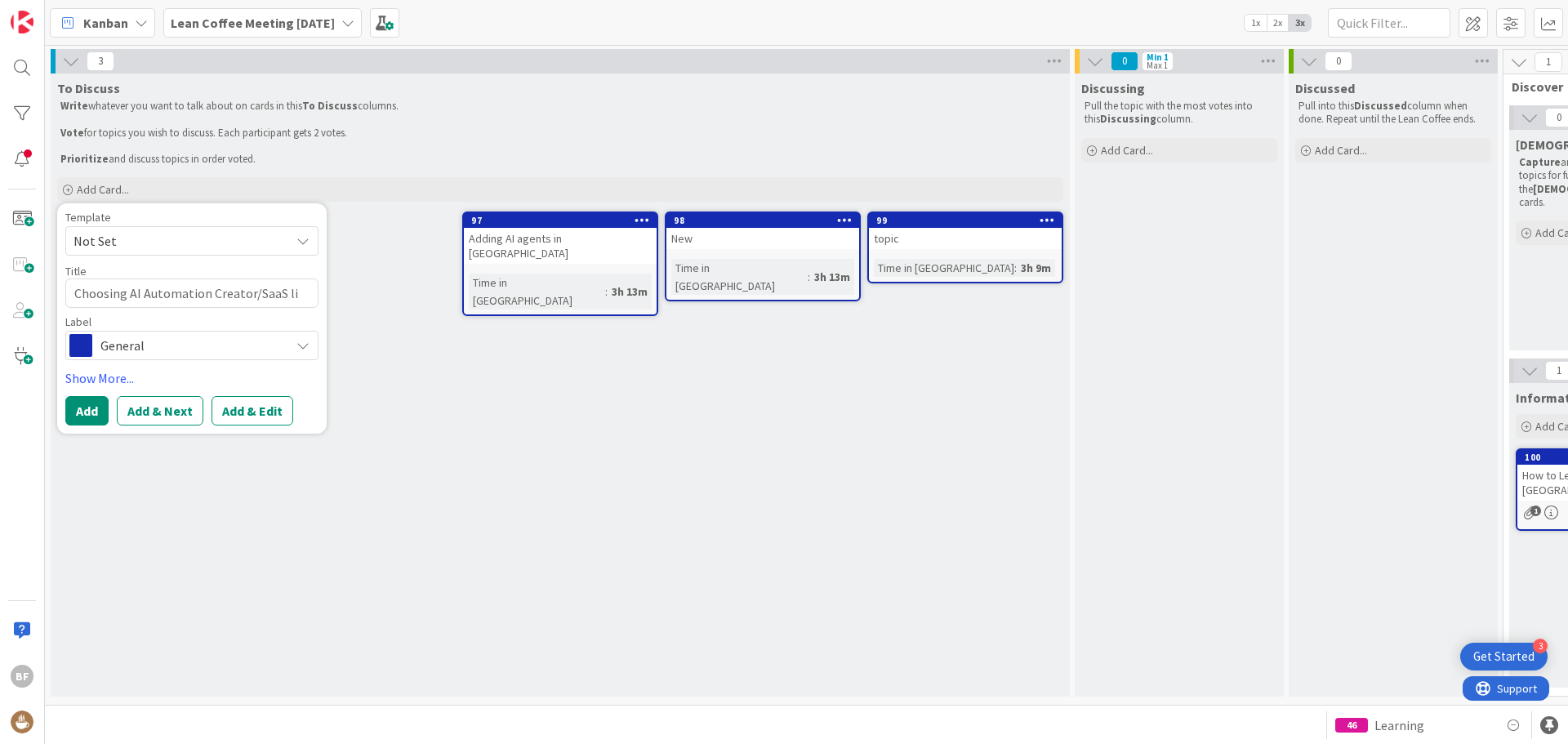
type textarea "x"
type textarea "Choosing AI Automation Creator/SaaS lik"
type textarea "x"
type textarea "Choosing AI Automation Creator/SaaS like"
type textarea "x"
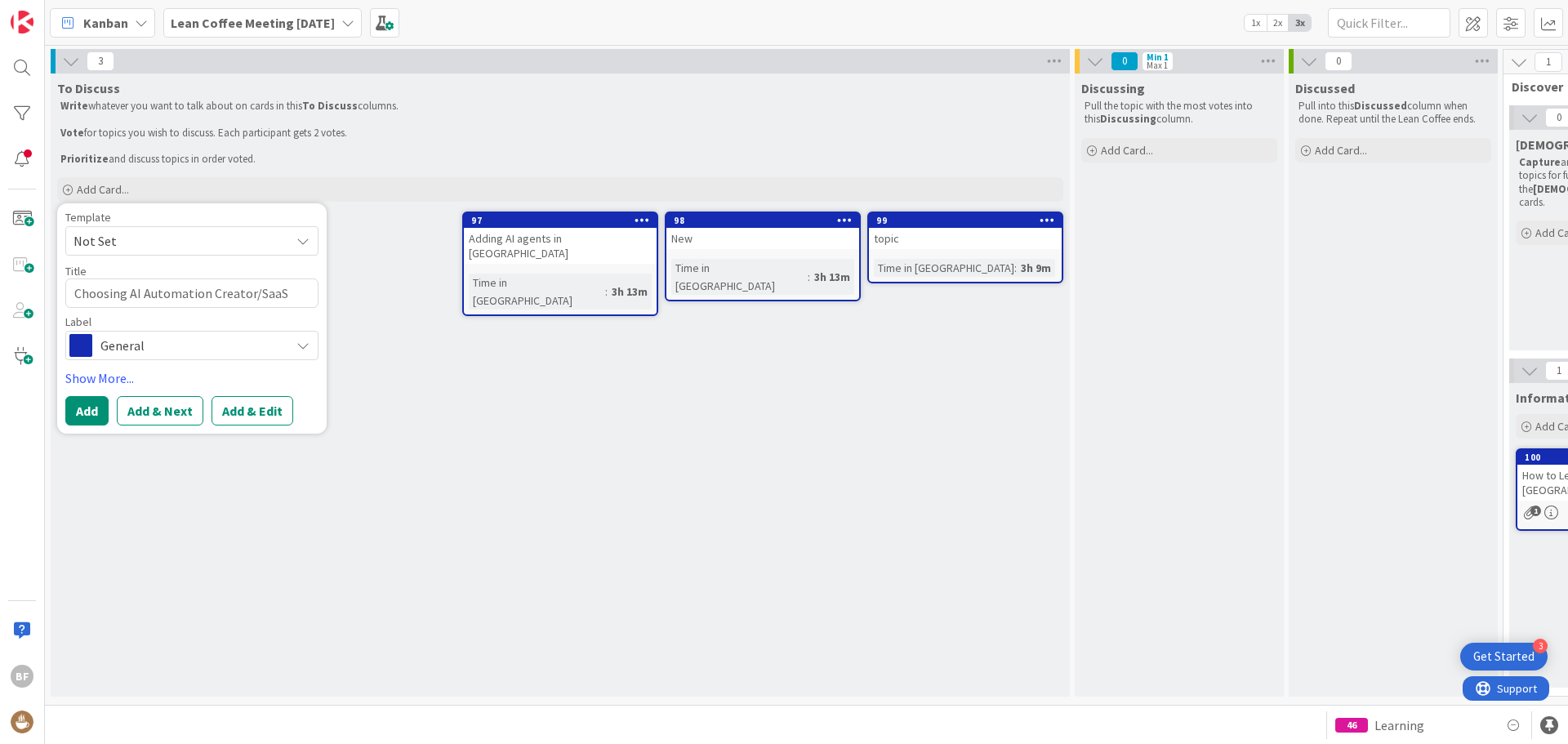
type textarea "Choosing AI Automation Creator/SaaS like"
type textarea "x"
type textarea "Choosing AI Automation Creator/SaaS like N"
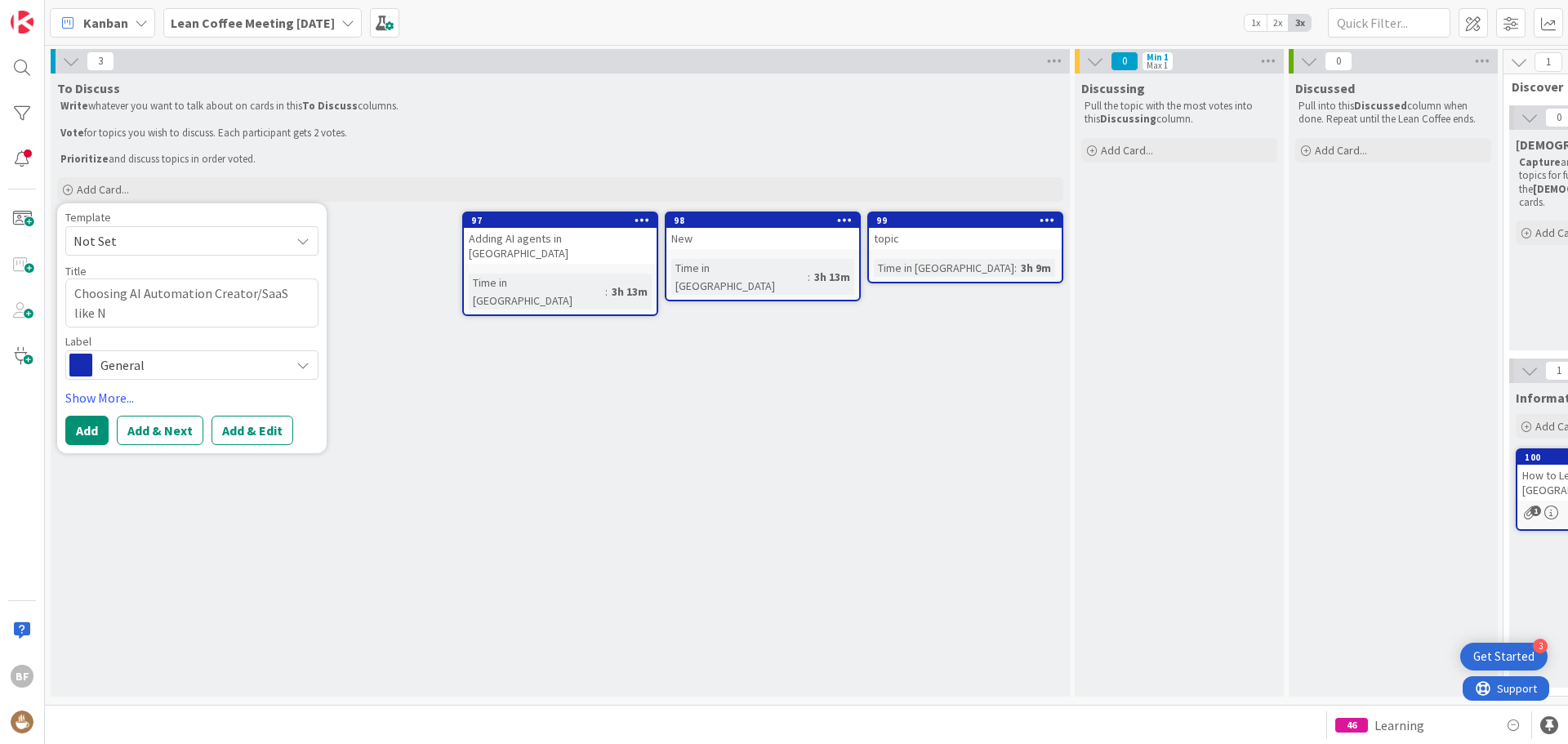
type textarea "x"
type textarea "Choosing AI Automation Creator/SaaS like N8"
type textarea "x"
type textarea "Choosing AI Automation Creator/SaaS like N8N"
click at [85, 432] on button "Add" at bounding box center [87, 430] width 43 height 29
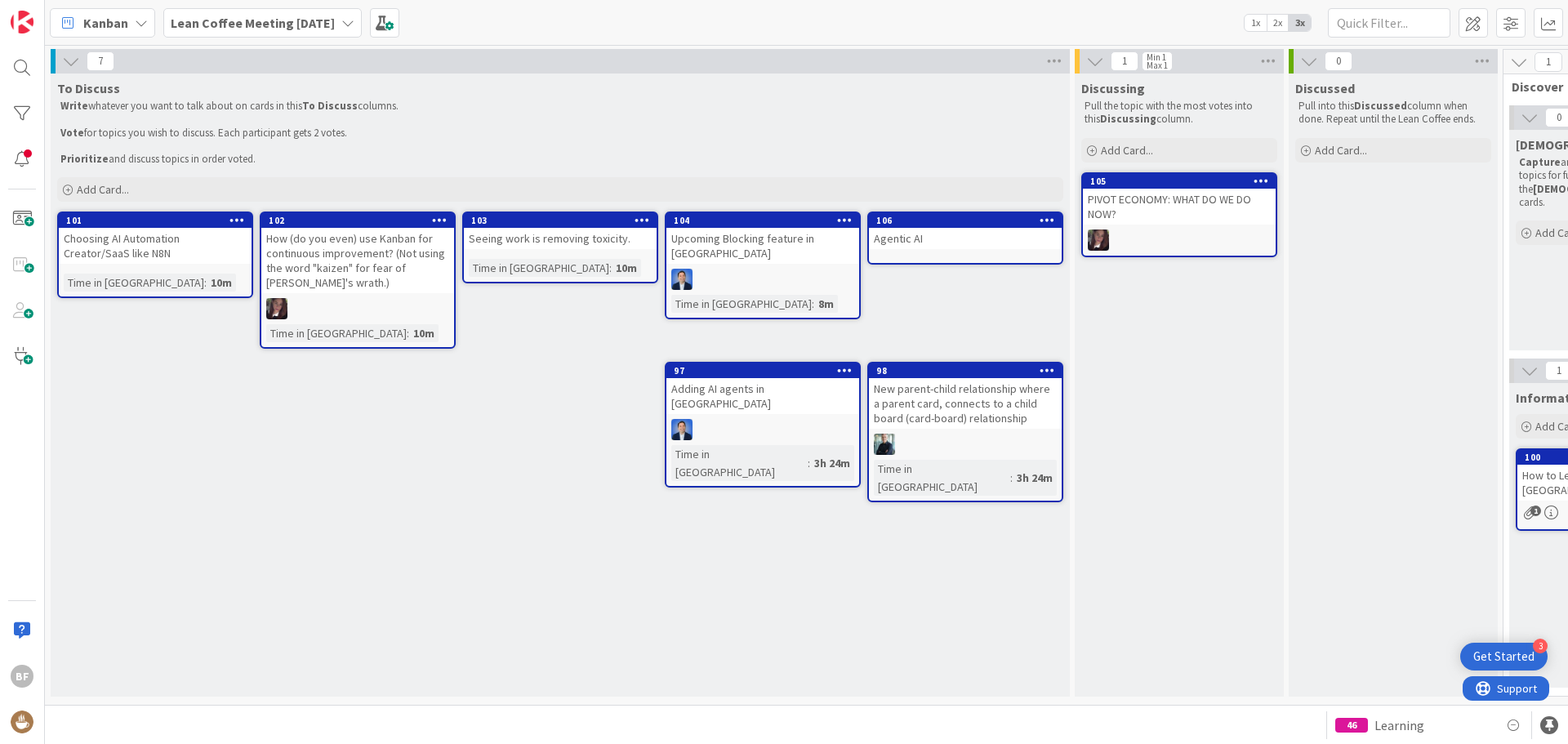
click at [232, 217] on icon at bounding box center [237, 220] width 16 height 12
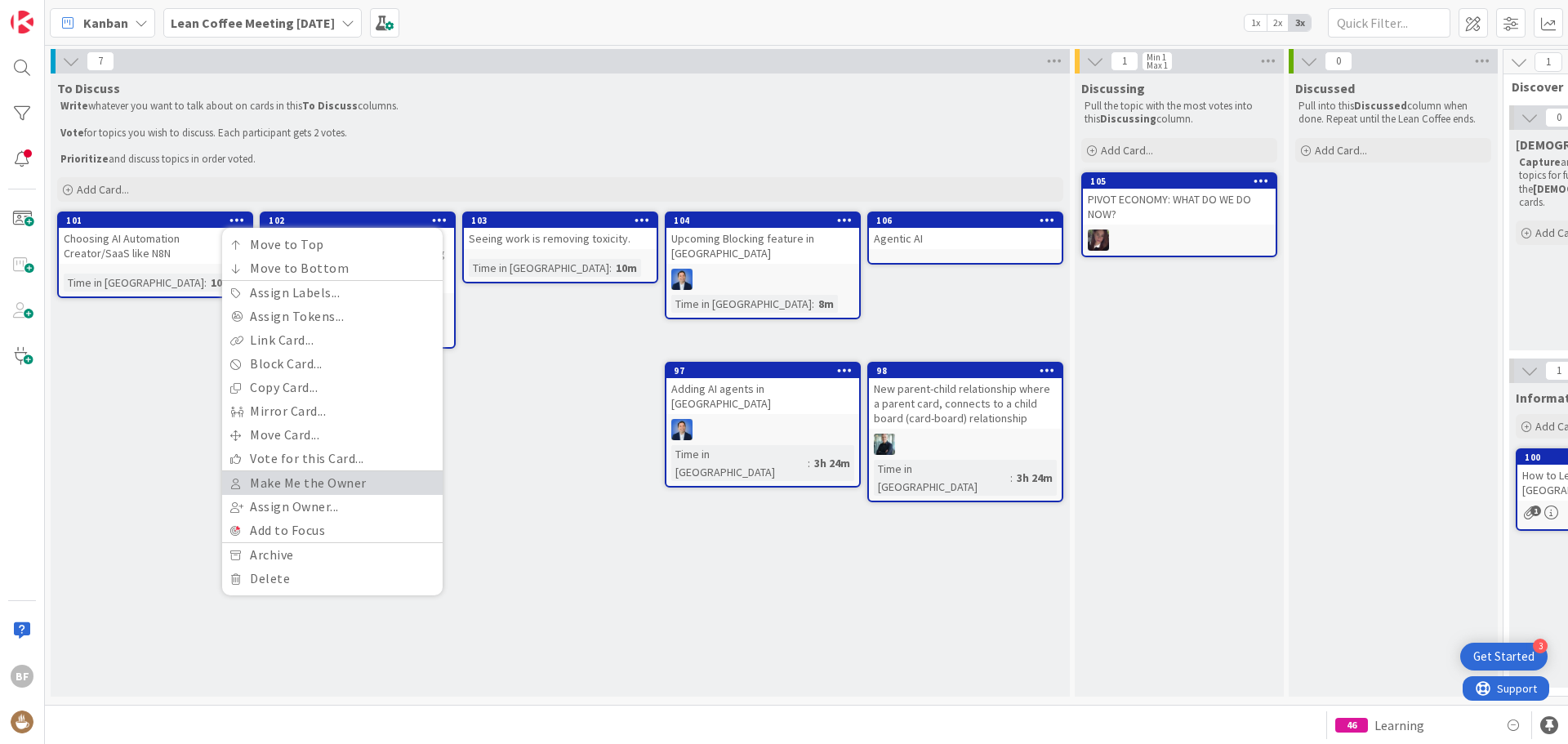
click at [305, 483] on link "Make Me the Owner" at bounding box center [332, 483] width 220 height 24
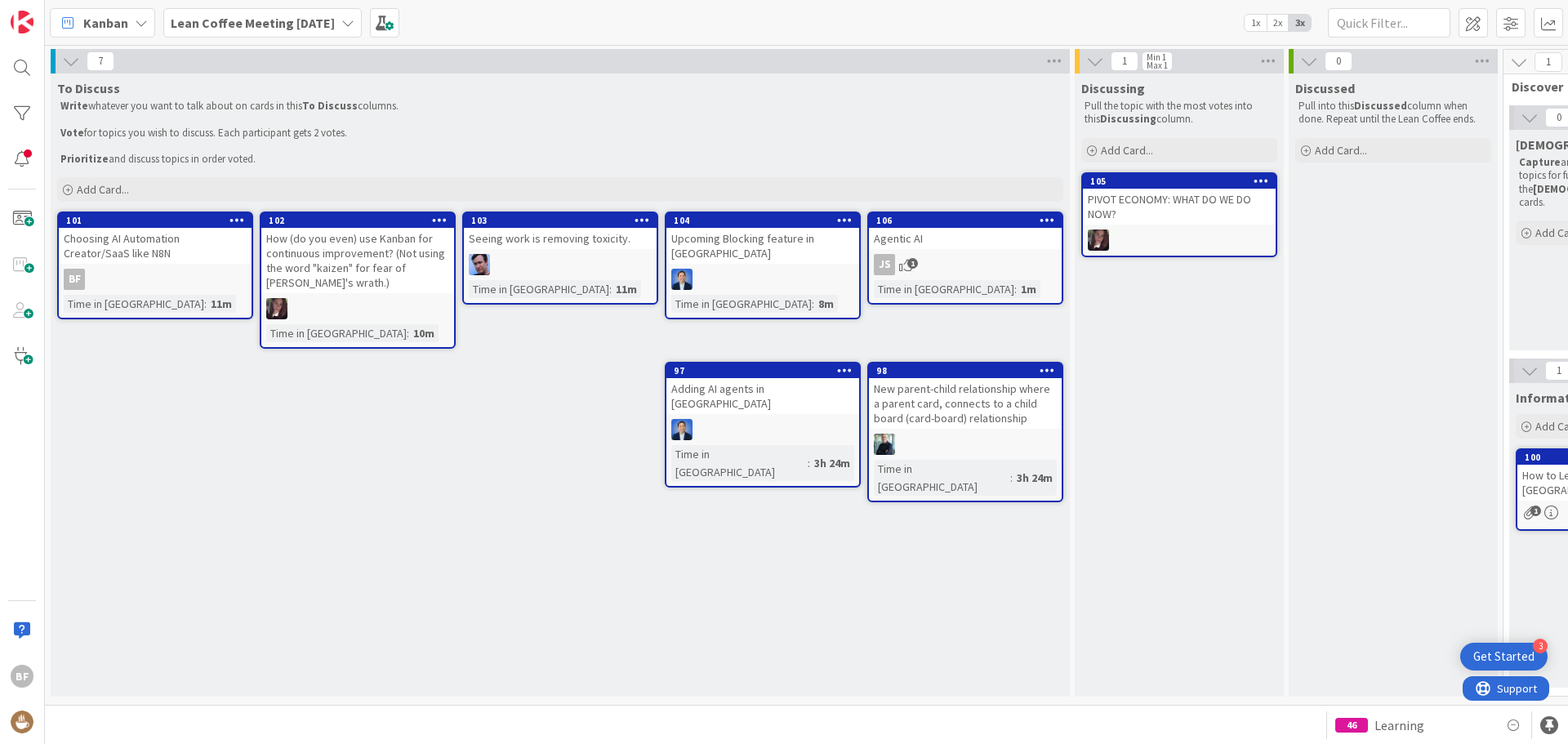
click at [397, 300] on div at bounding box center [358, 309] width 193 height 22
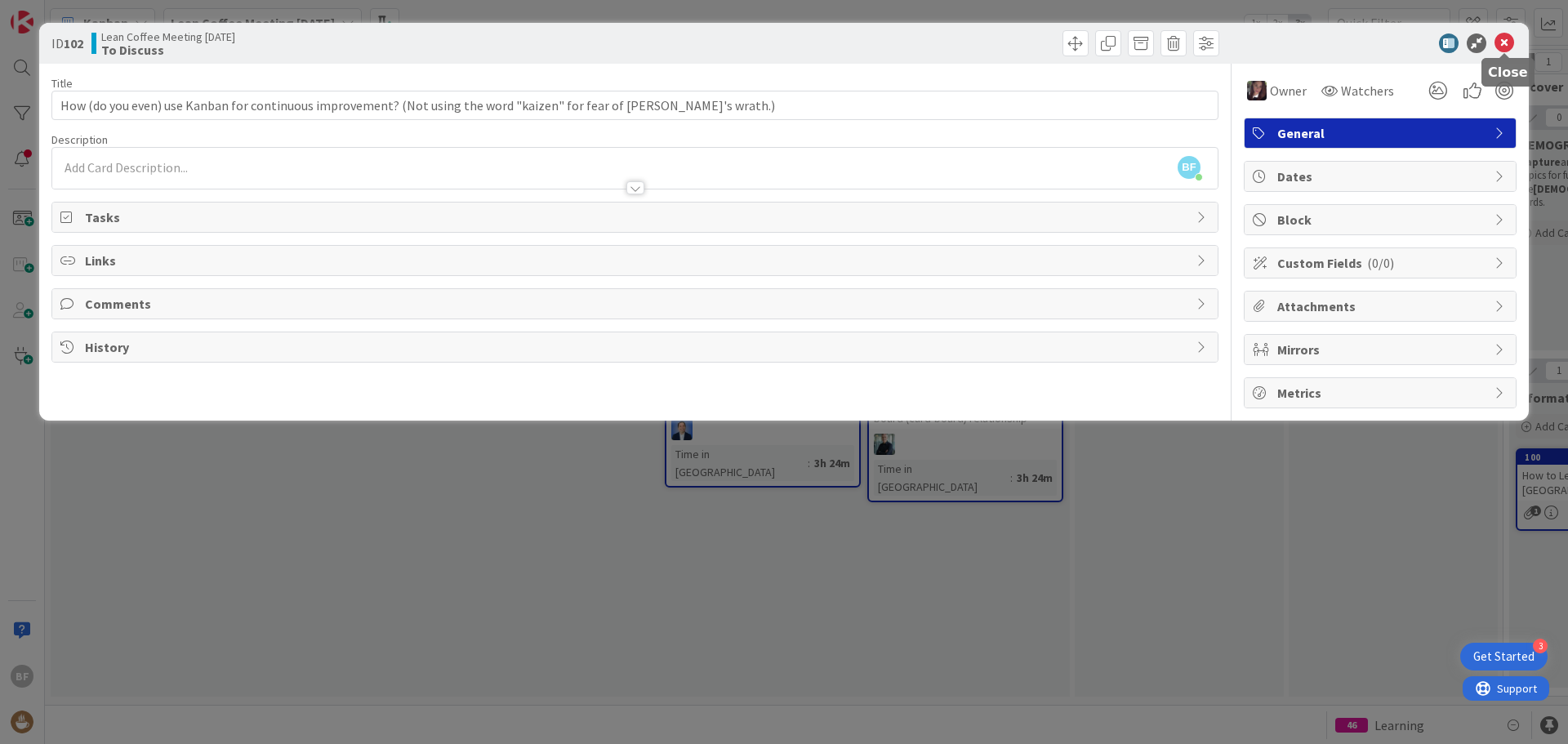
click at [1253, 46] on icon at bounding box center [1504, 43] width 20 height 20
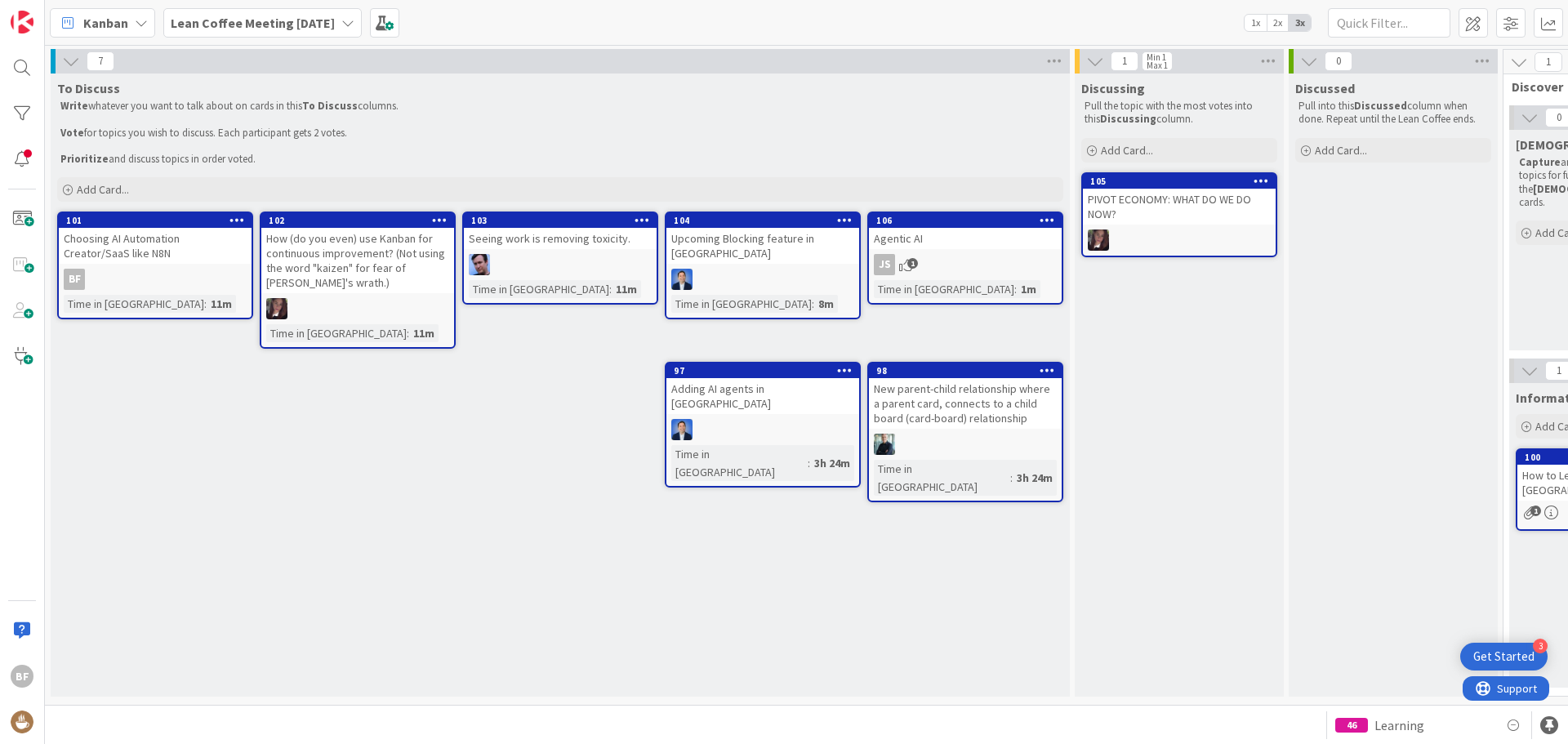
click at [436, 222] on icon at bounding box center [439, 220] width 16 height 12
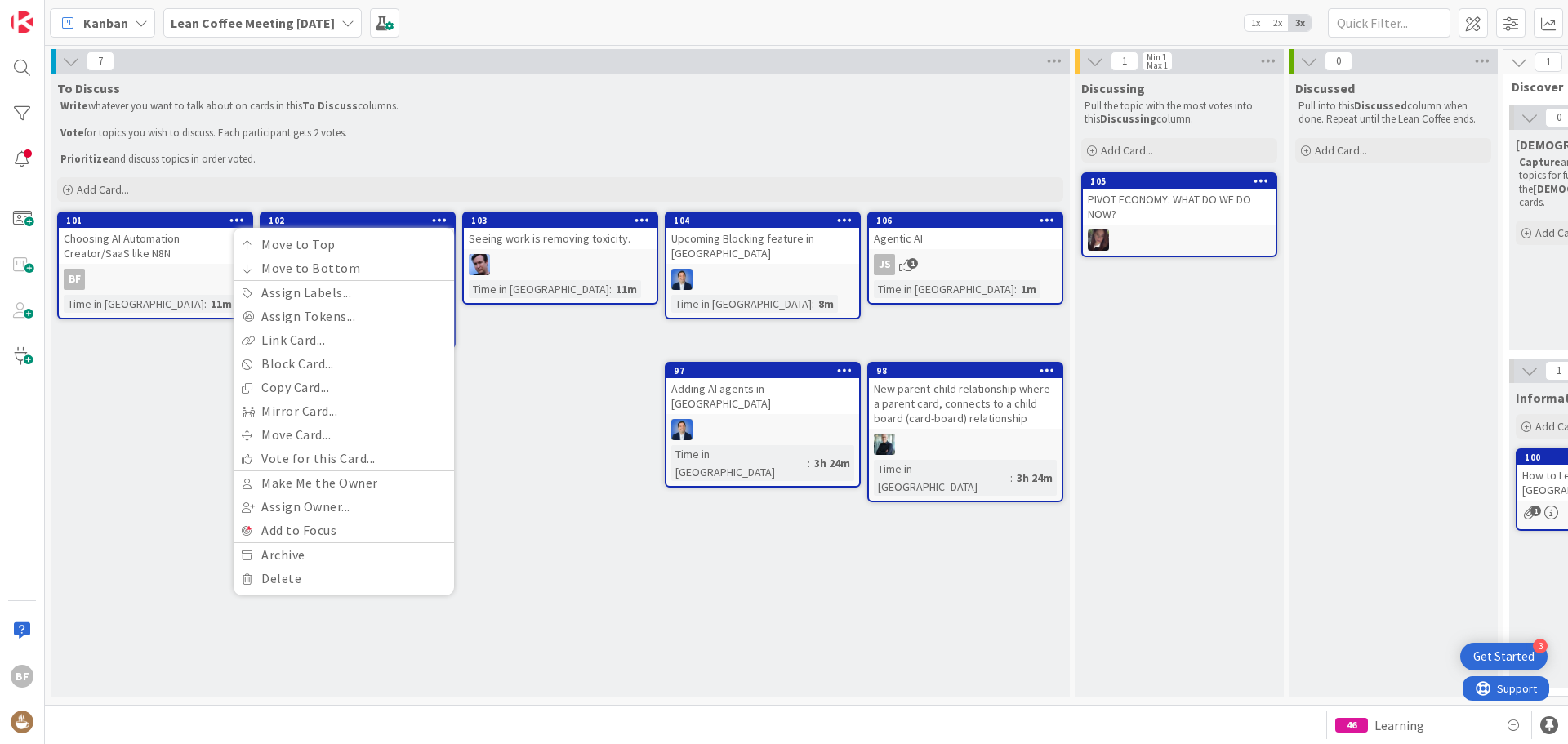
click at [513, 453] on div "To Discuss Write whatever you want to talk about on cards in this To Discuss co…" at bounding box center [559, 385] width 1019 height 623
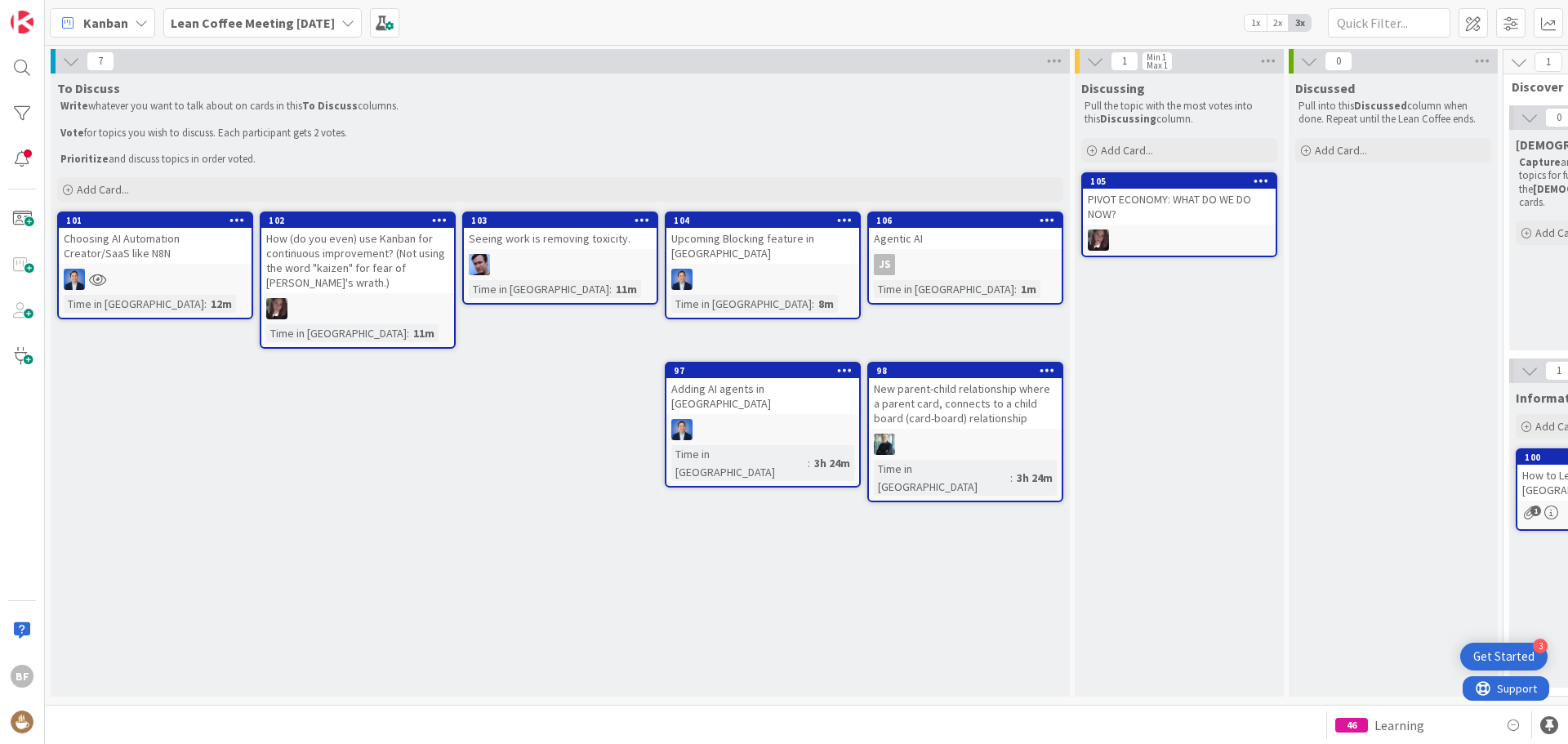
click at [842, 217] on icon at bounding box center [844, 220] width 16 height 12
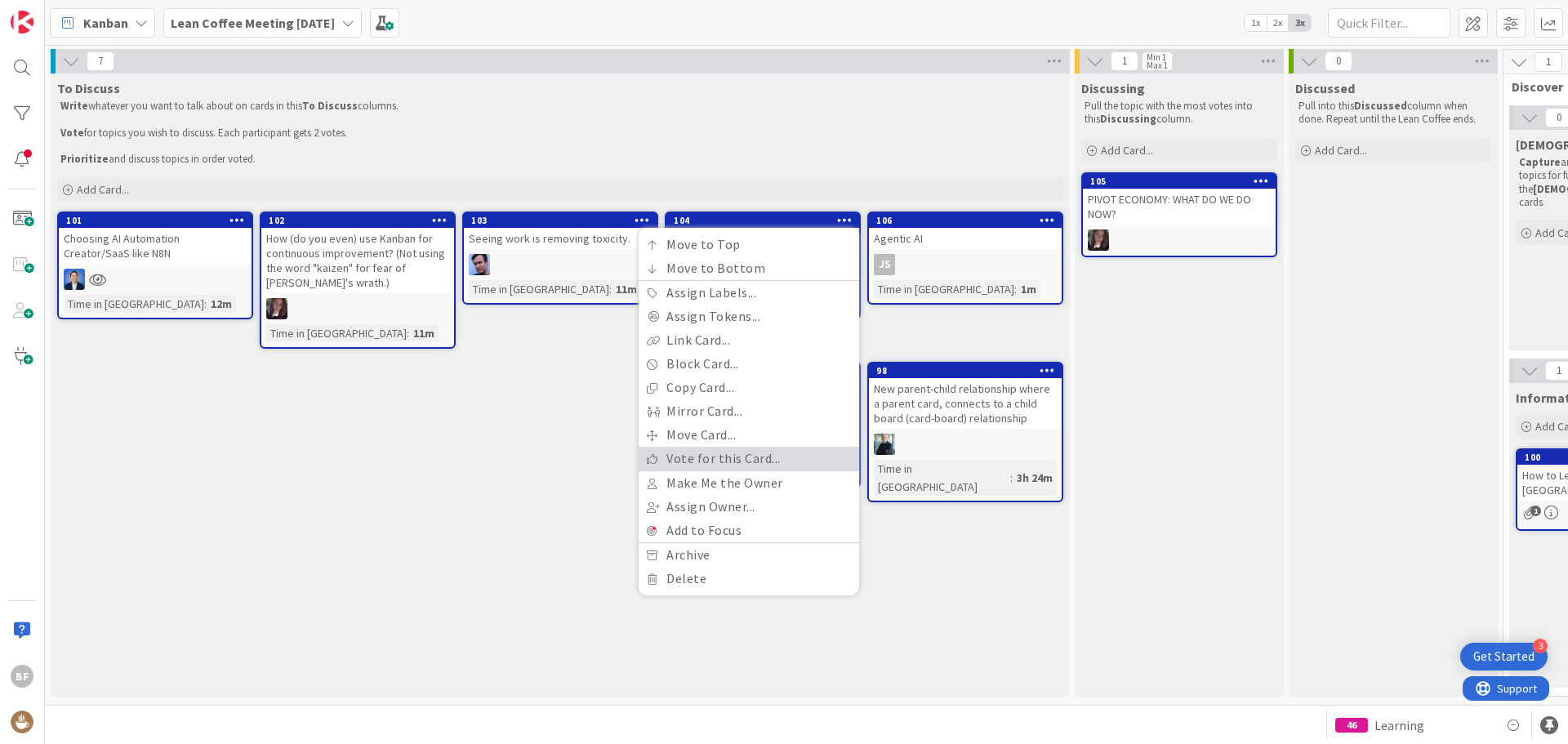
click at [715, 461] on link "Vote for this Card..." at bounding box center [749, 458] width 220 height 24
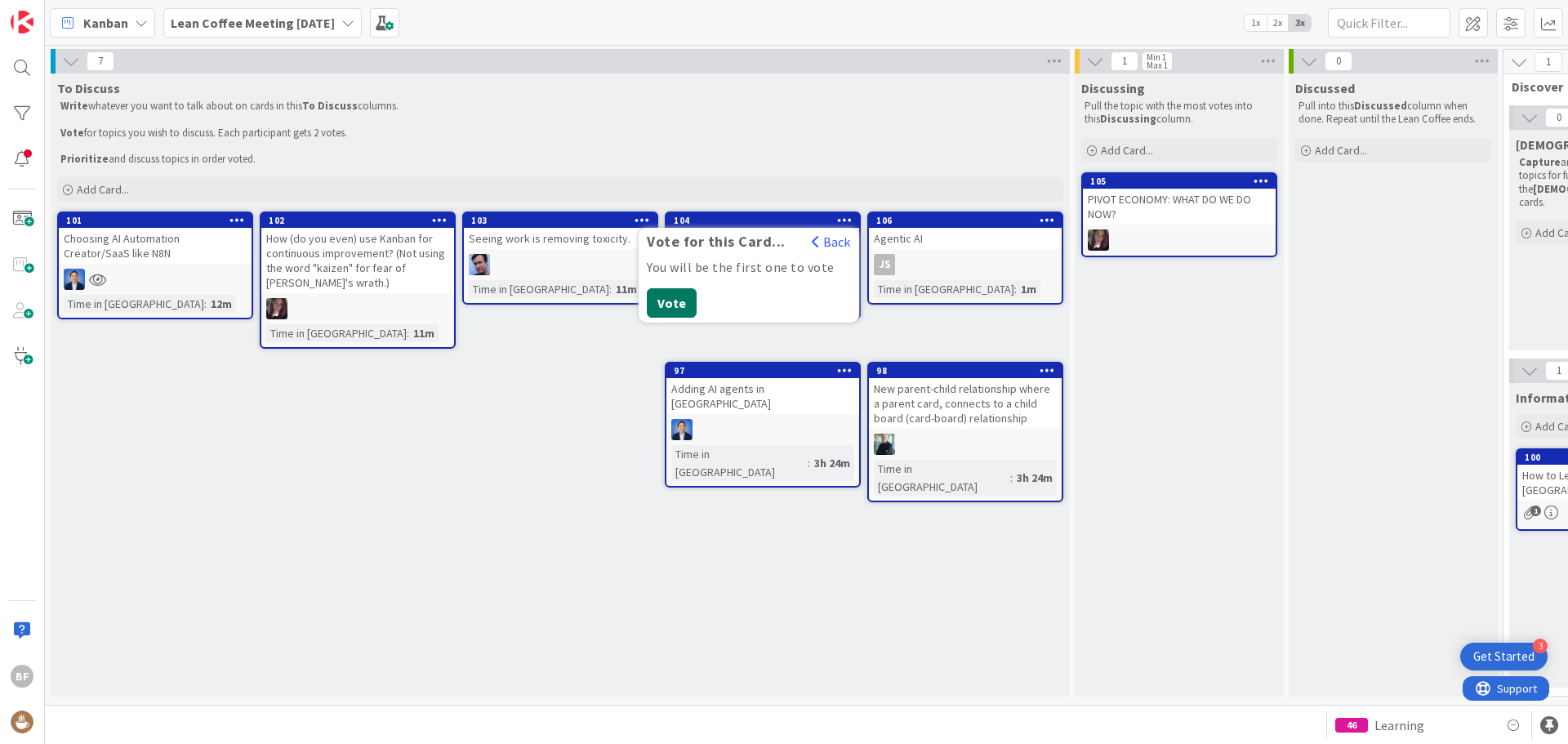
click at [674, 315] on button "Vote" at bounding box center [671, 303] width 50 height 29
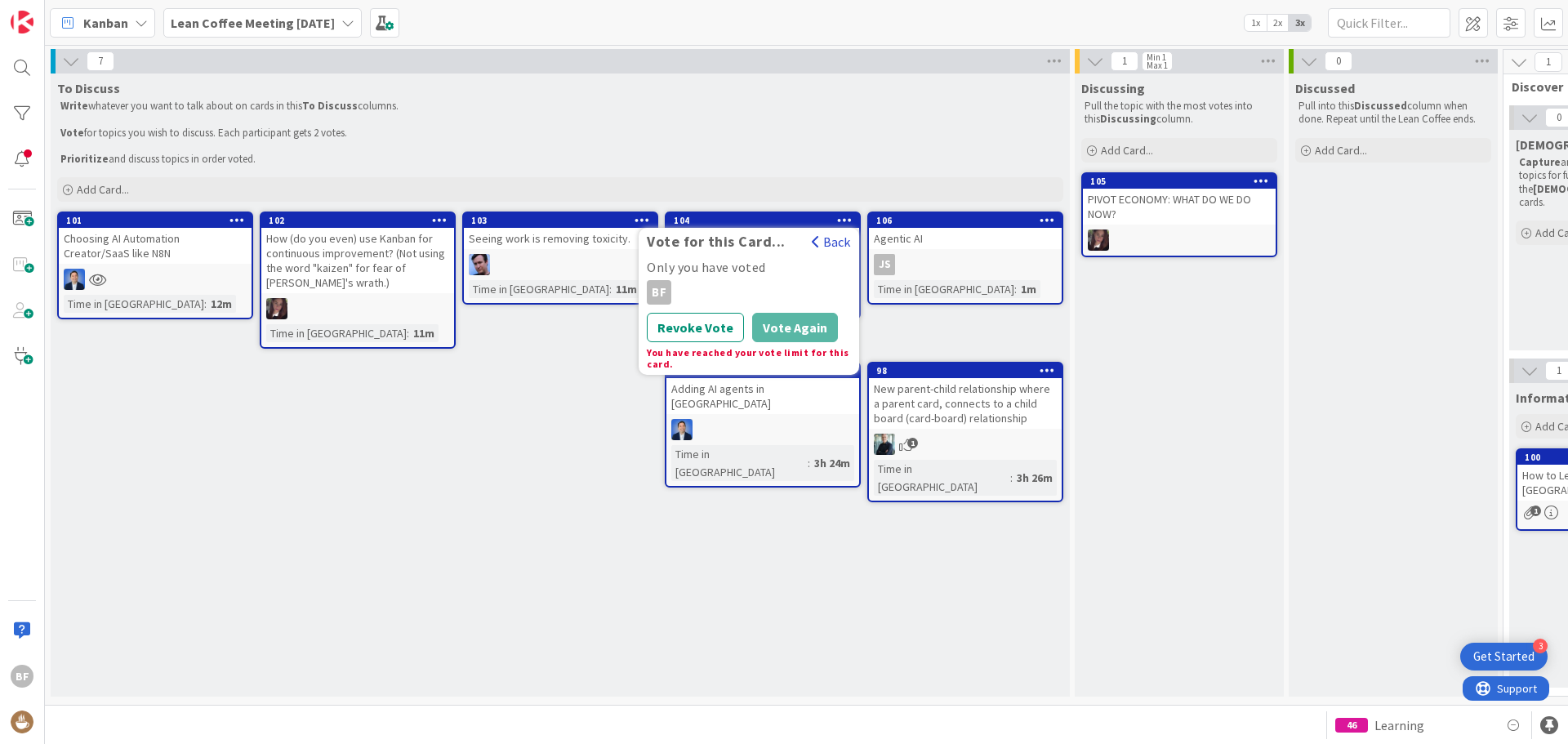
click at [837, 238] on button "Back" at bounding box center [831, 242] width 40 height 18
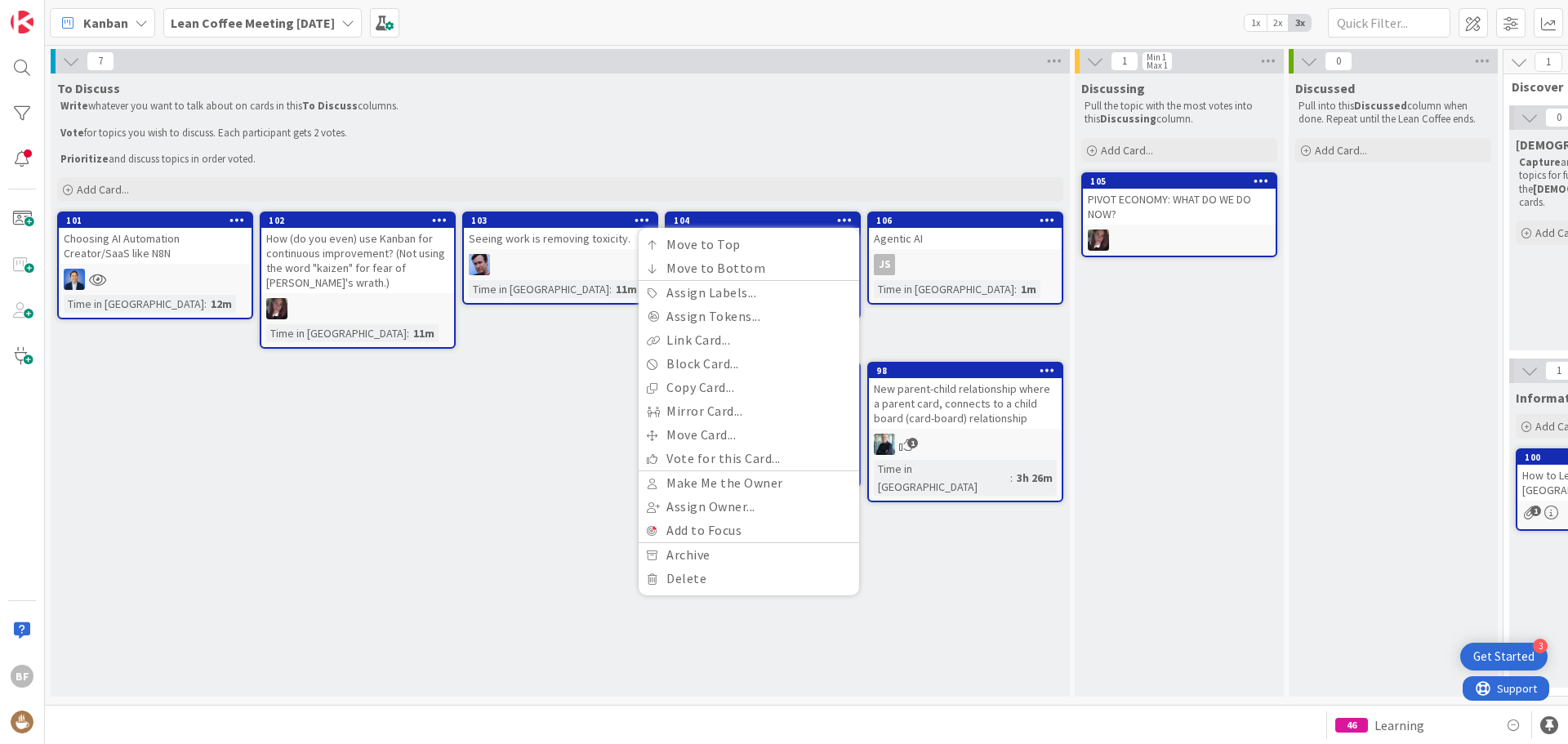
click at [537, 480] on div "To Discuss Write whatever you want to talk about on cards in this To Discuss co…" at bounding box center [559, 385] width 1019 height 623
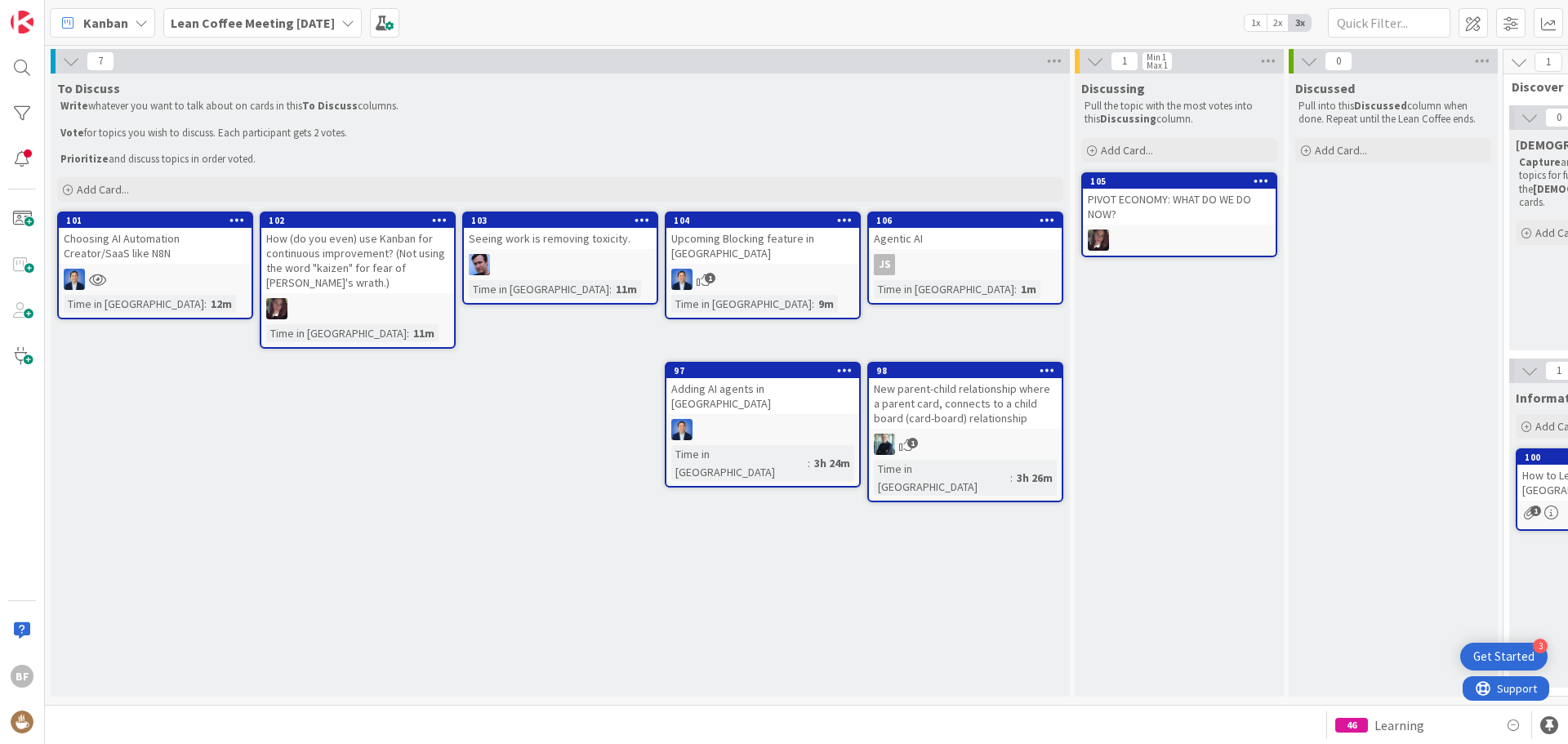
click at [922, 263] on div "JS" at bounding box center [965, 264] width 193 height 22
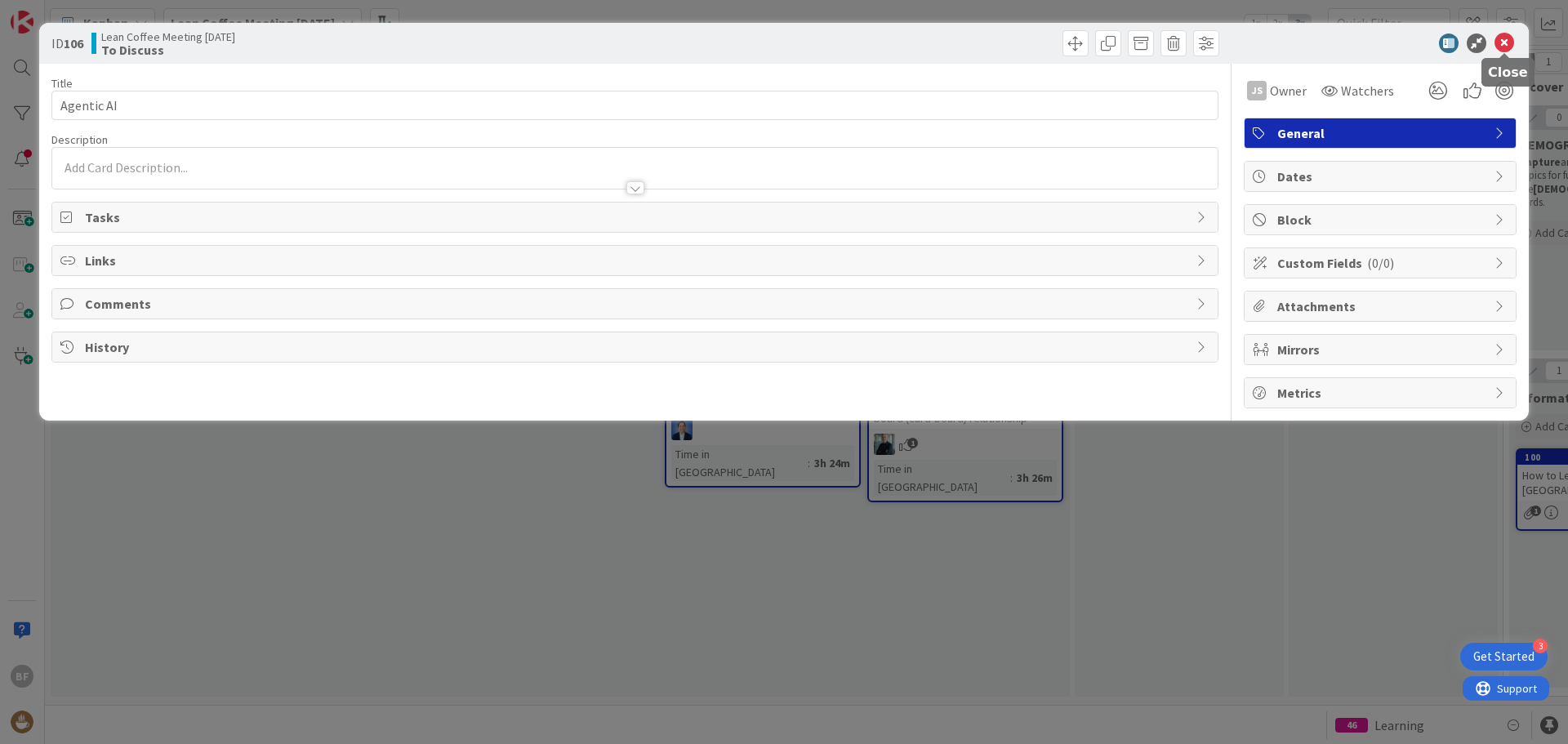
click at [1253, 36] on icon at bounding box center [1504, 43] width 20 height 20
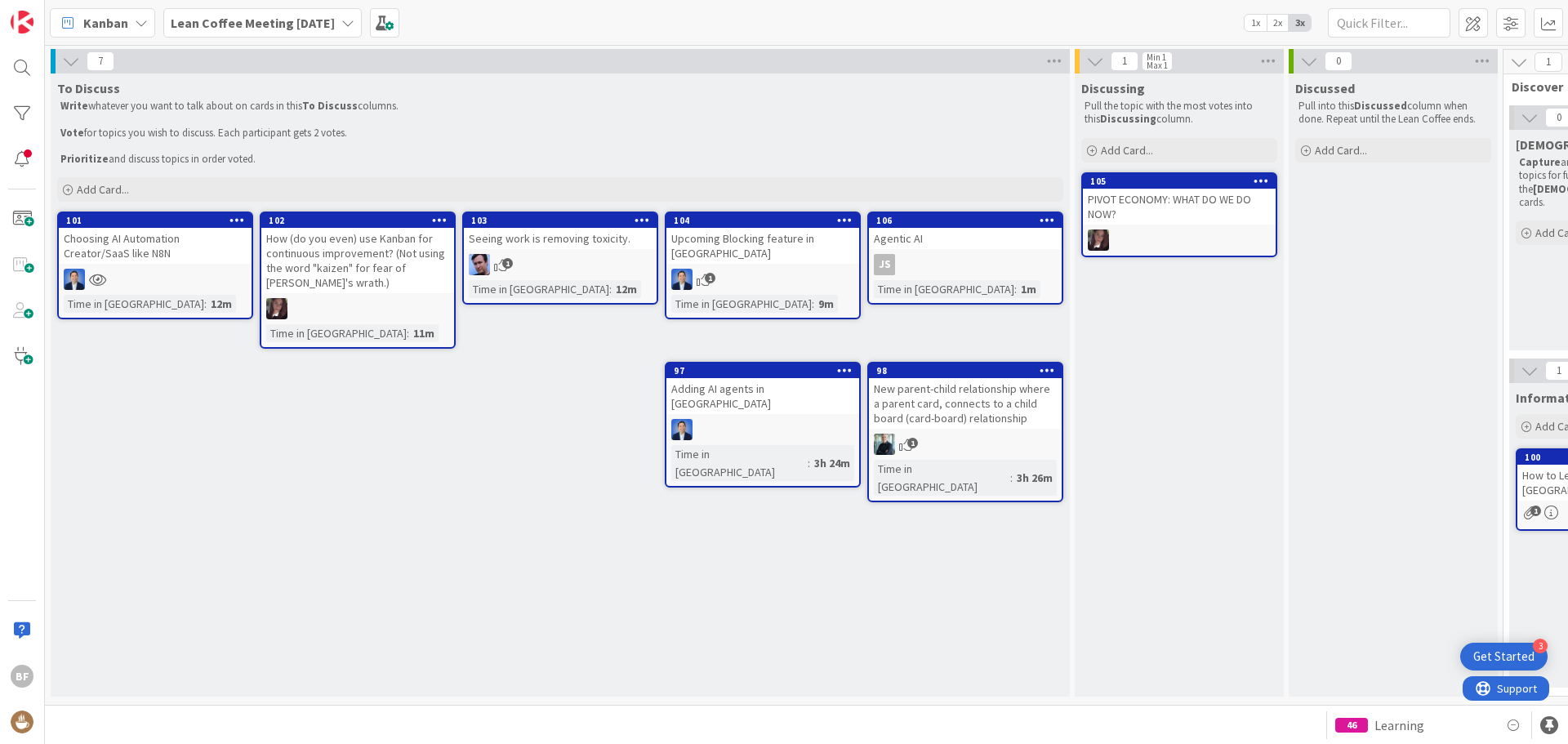
click at [1053, 220] on icon at bounding box center [1047, 220] width 16 height 12
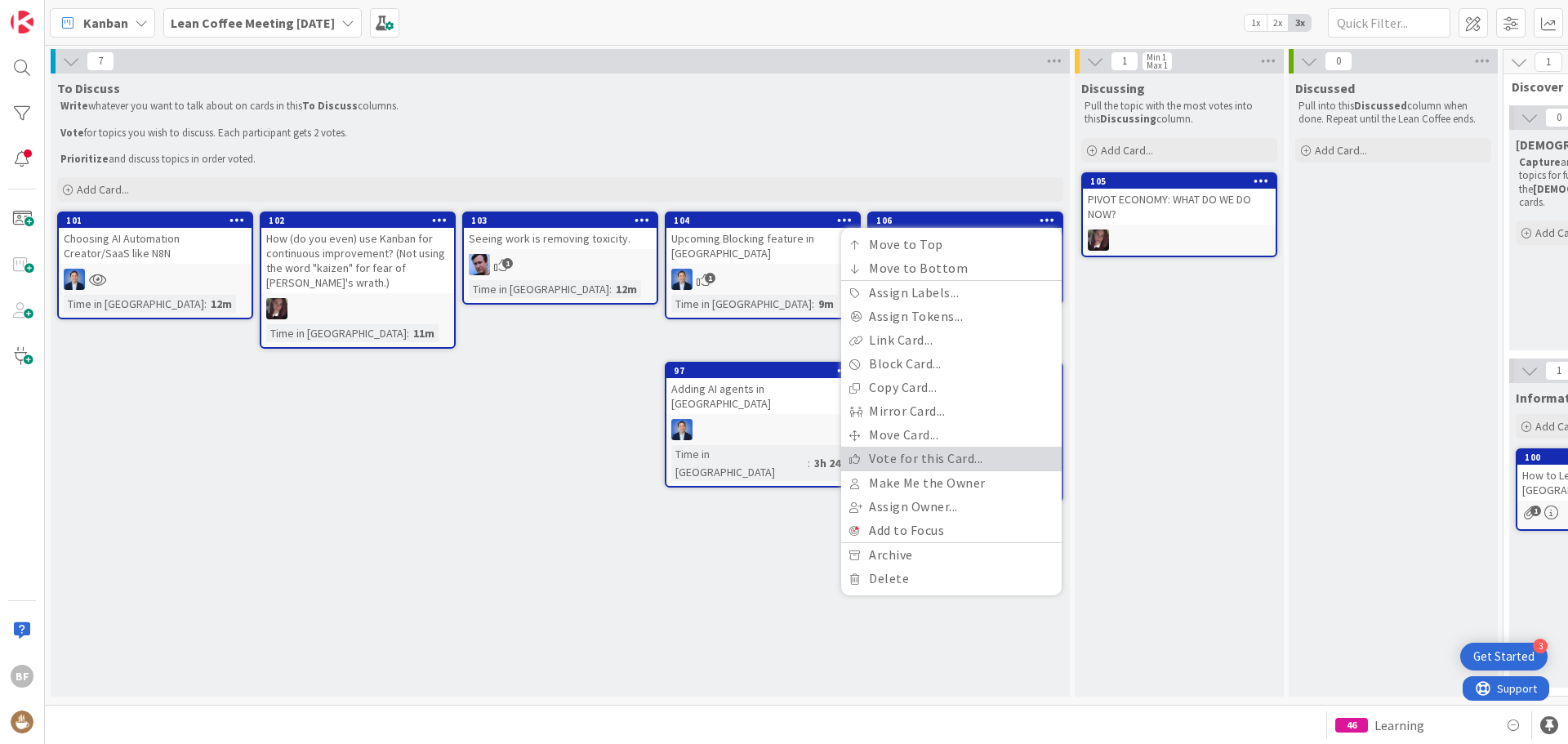
click at [901, 456] on link "Vote for this Card..." at bounding box center [952, 458] width 220 height 24
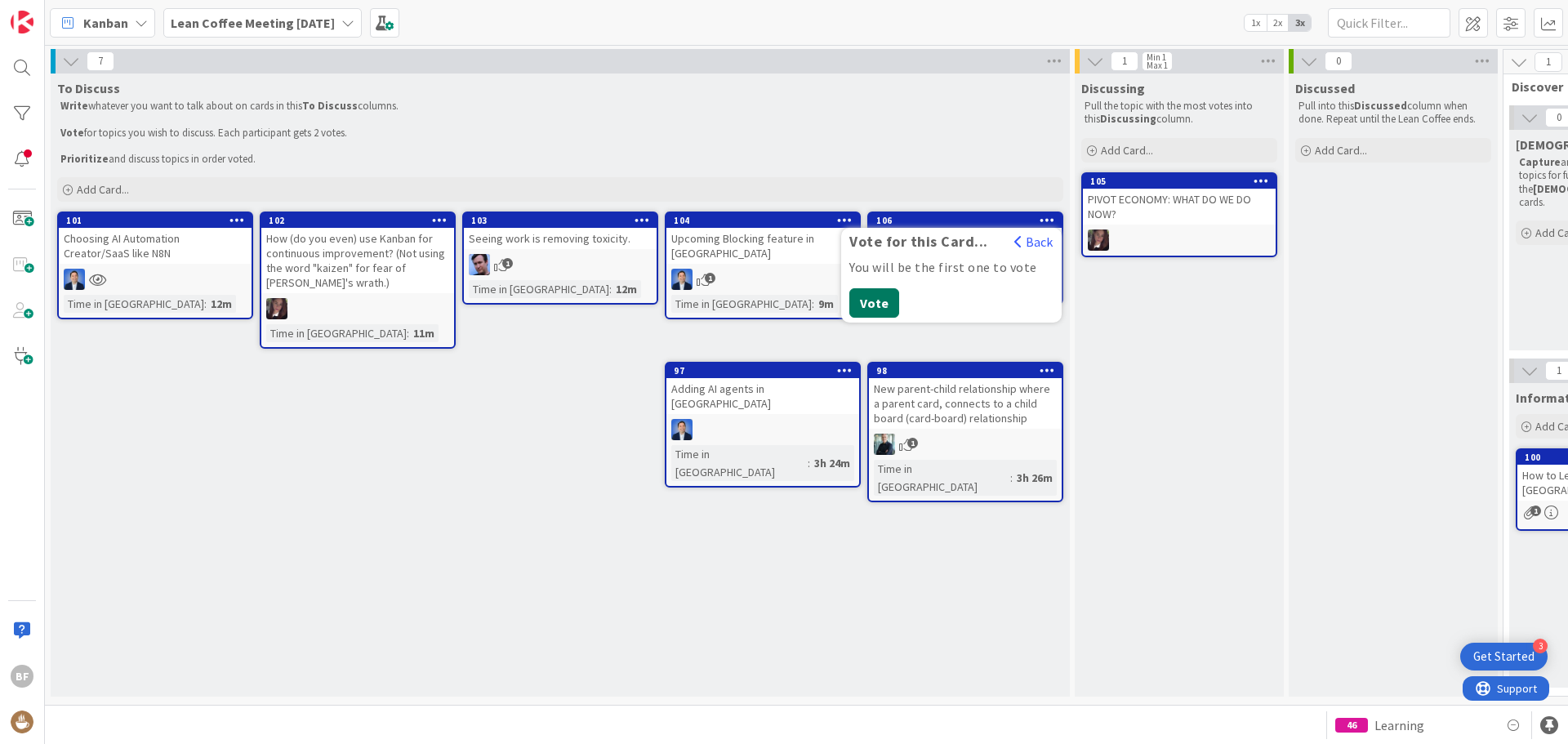
click at [874, 297] on button "Vote" at bounding box center [874, 303] width 50 height 29
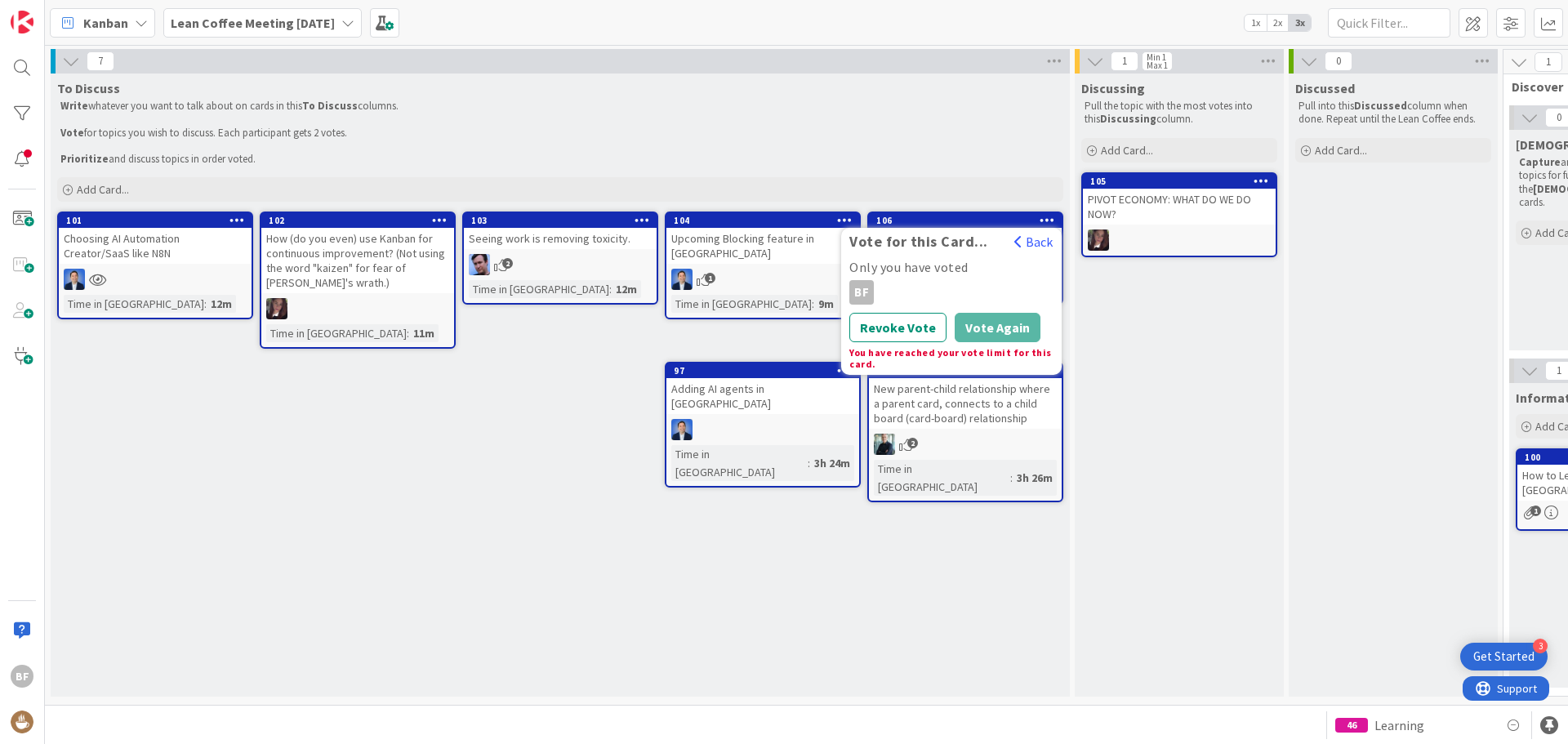
click at [233, 220] on icon at bounding box center [237, 220] width 16 height 12
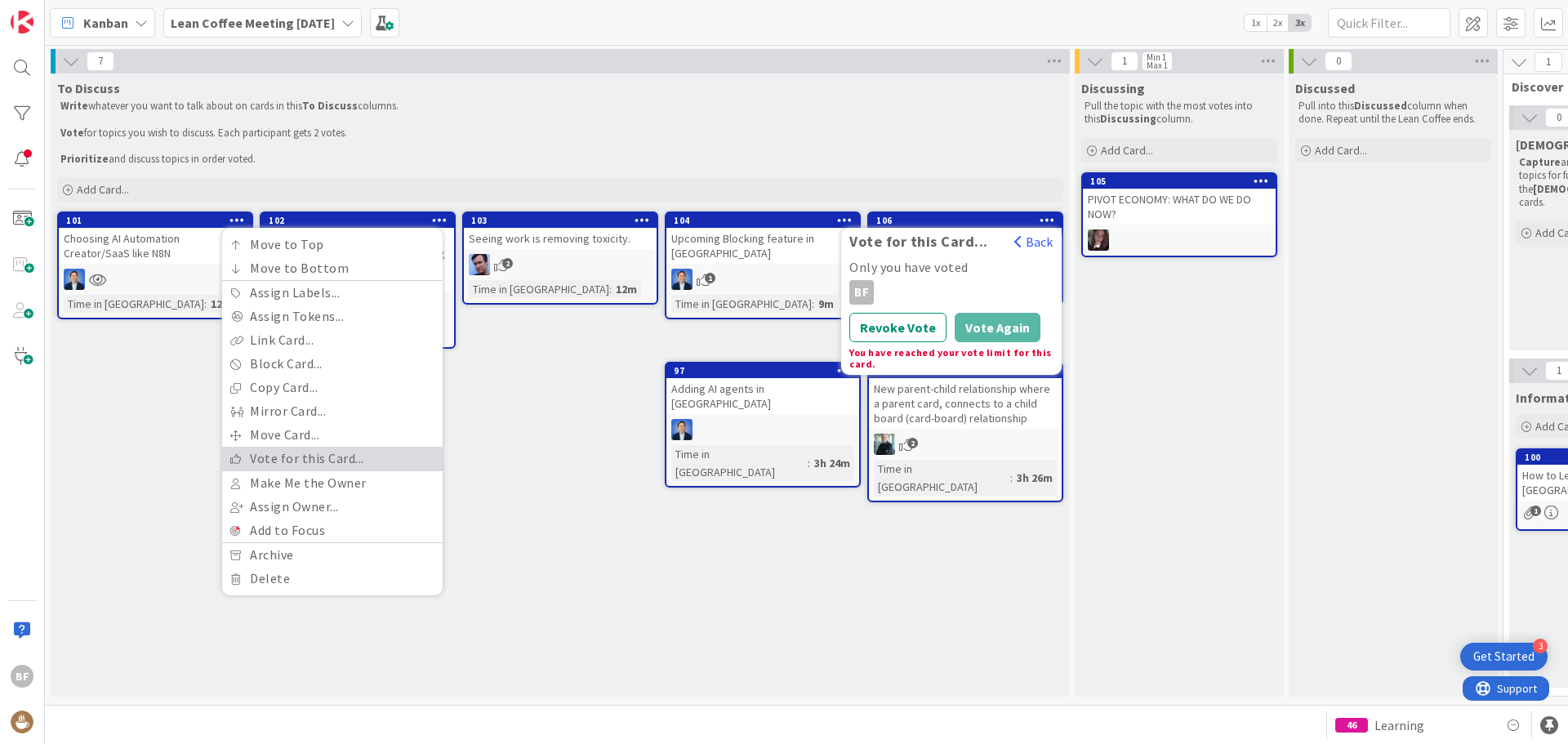
click at [313, 462] on link "Vote for this Card..." at bounding box center [332, 458] width 220 height 24
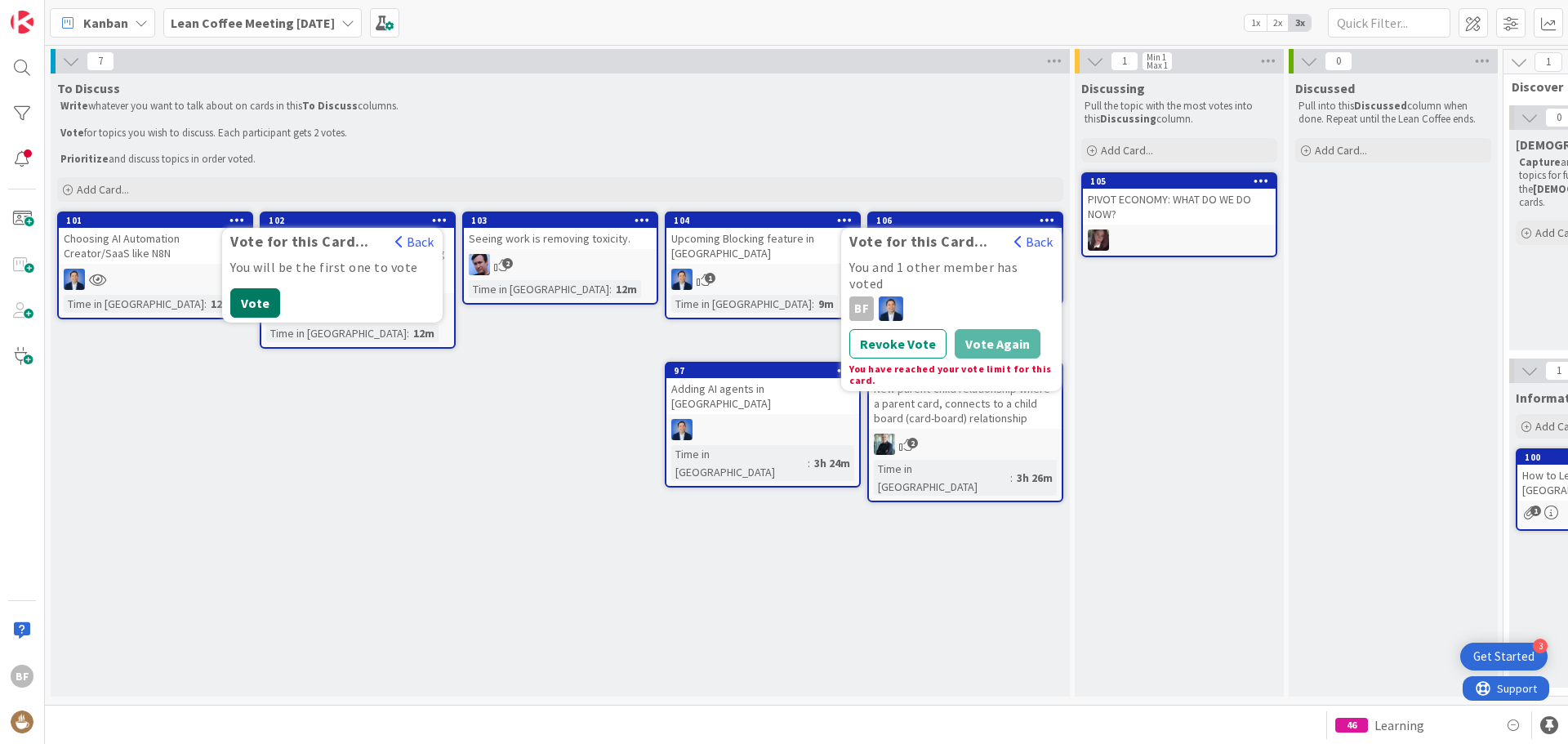
click at [252, 303] on button "Vote" at bounding box center [255, 303] width 50 height 29
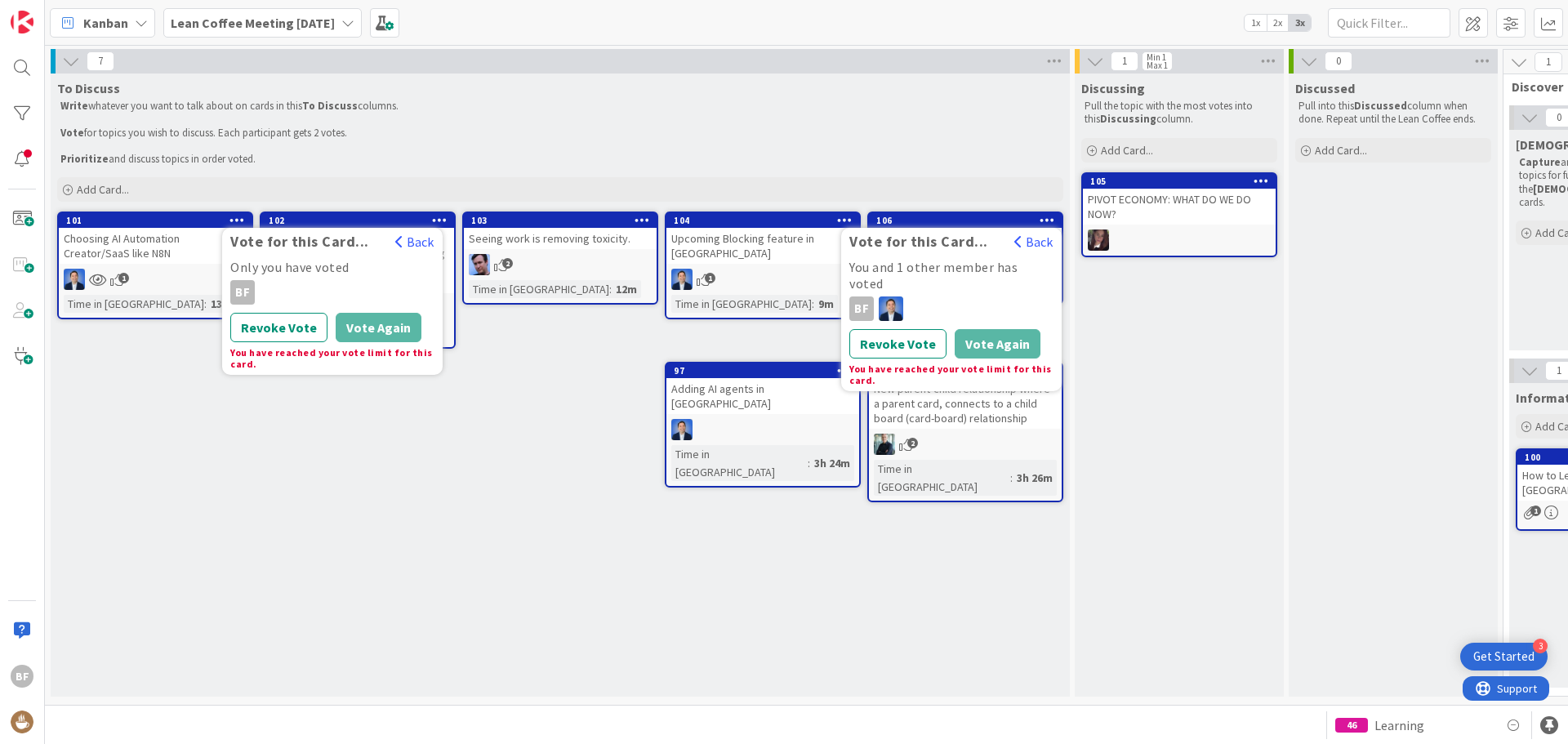
click at [504, 475] on div "To Discuss Write whatever you want to talk about on cards in this To Discuss co…" at bounding box center [559, 385] width 1019 height 623
